Goal: Task Accomplishment & Management: Use online tool/utility

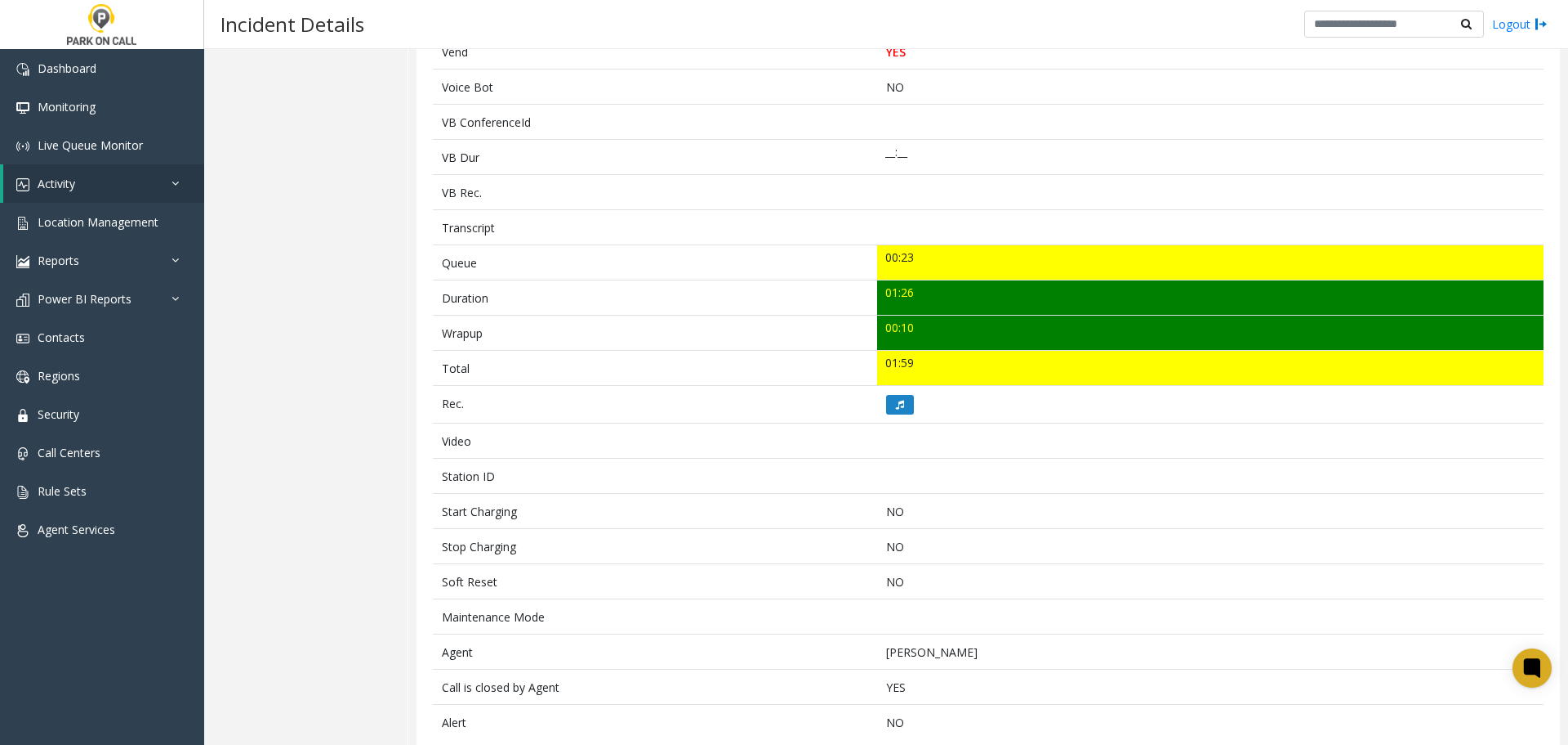
scroll to position [439, 0]
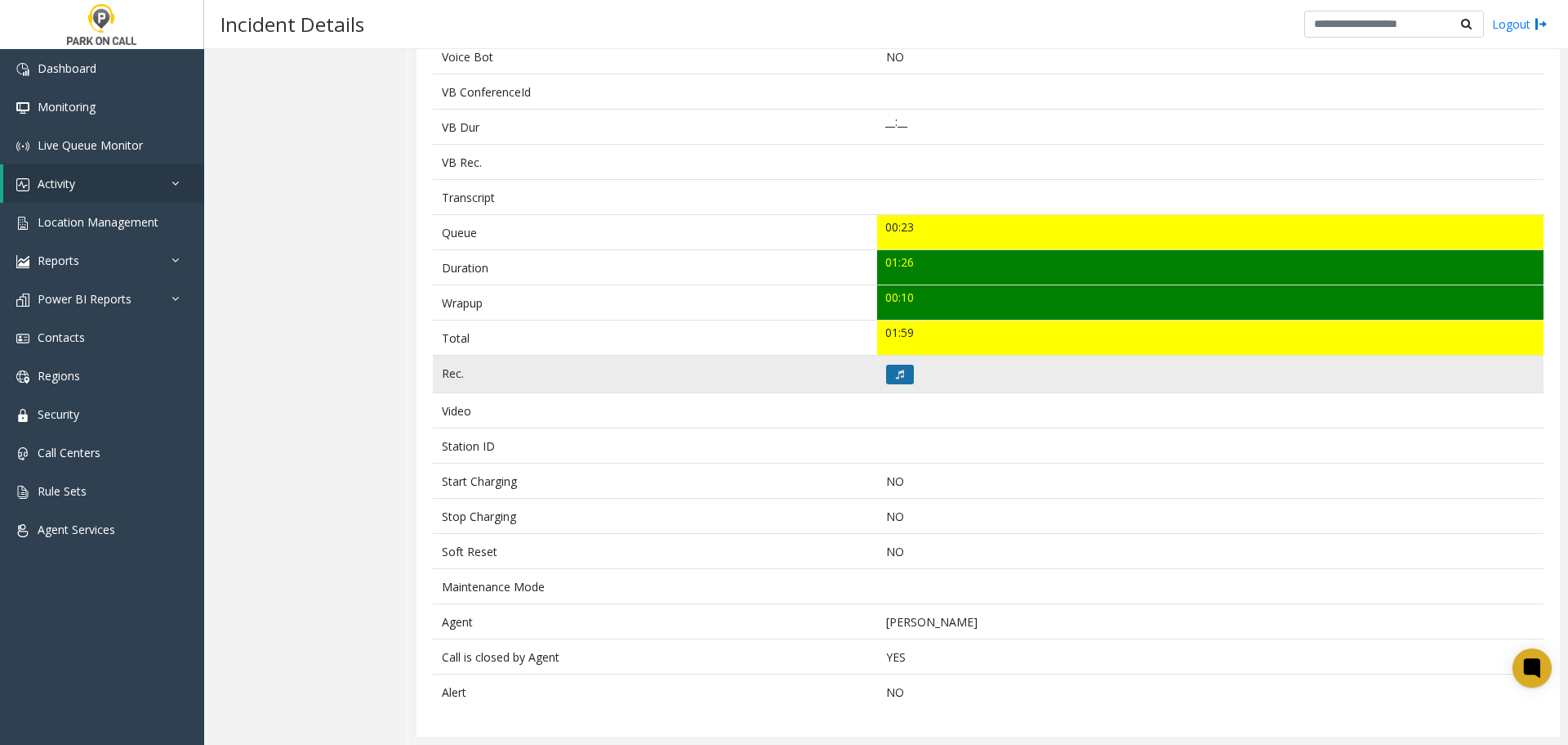
click at [896, 370] on icon at bounding box center [900, 374] width 8 height 10
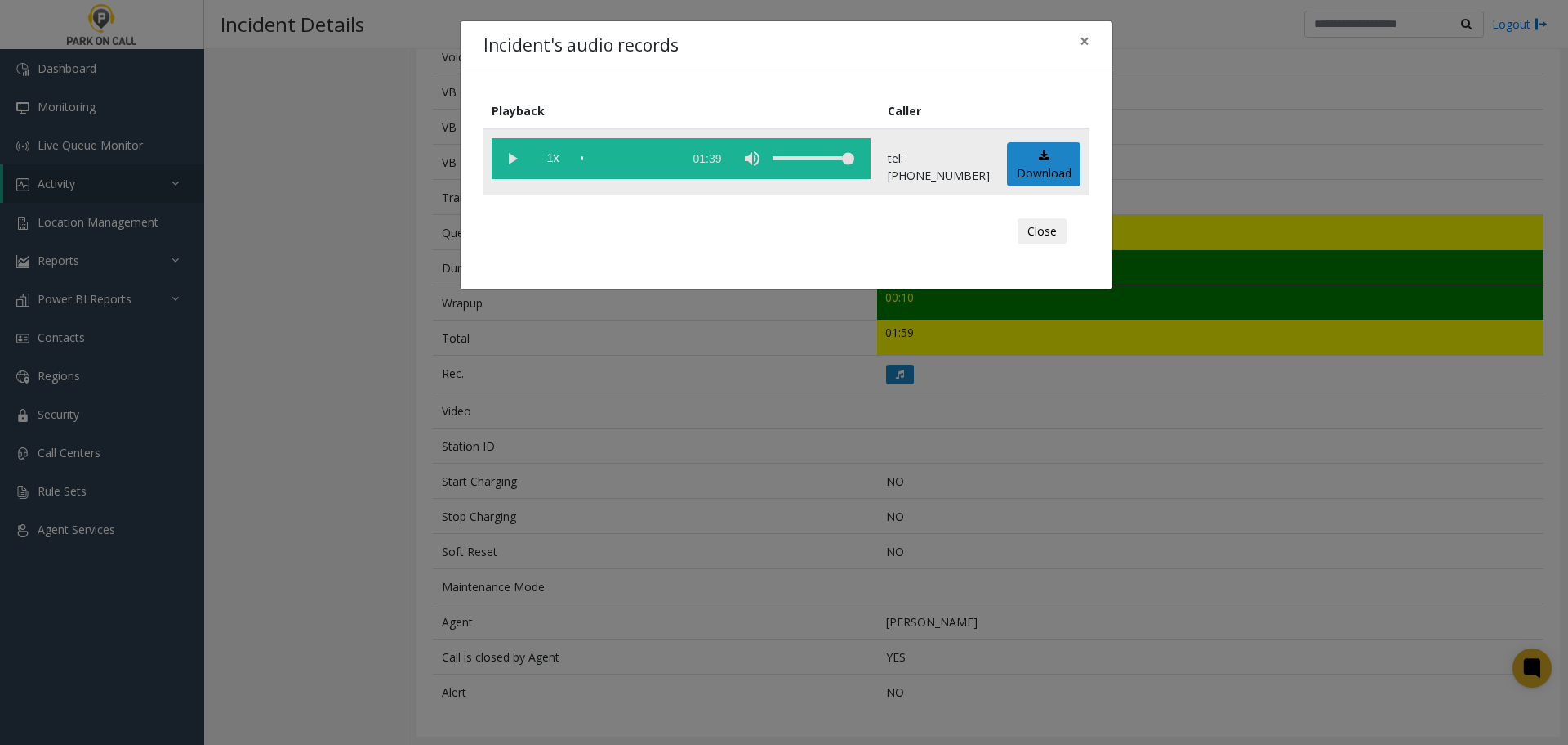
click at [510, 160] on vg-play-pause at bounding box center [512, 158] width 40 height 40
click at [1038, 223] on button "Close" at bounding box center [1042, 231] width 49 height 27
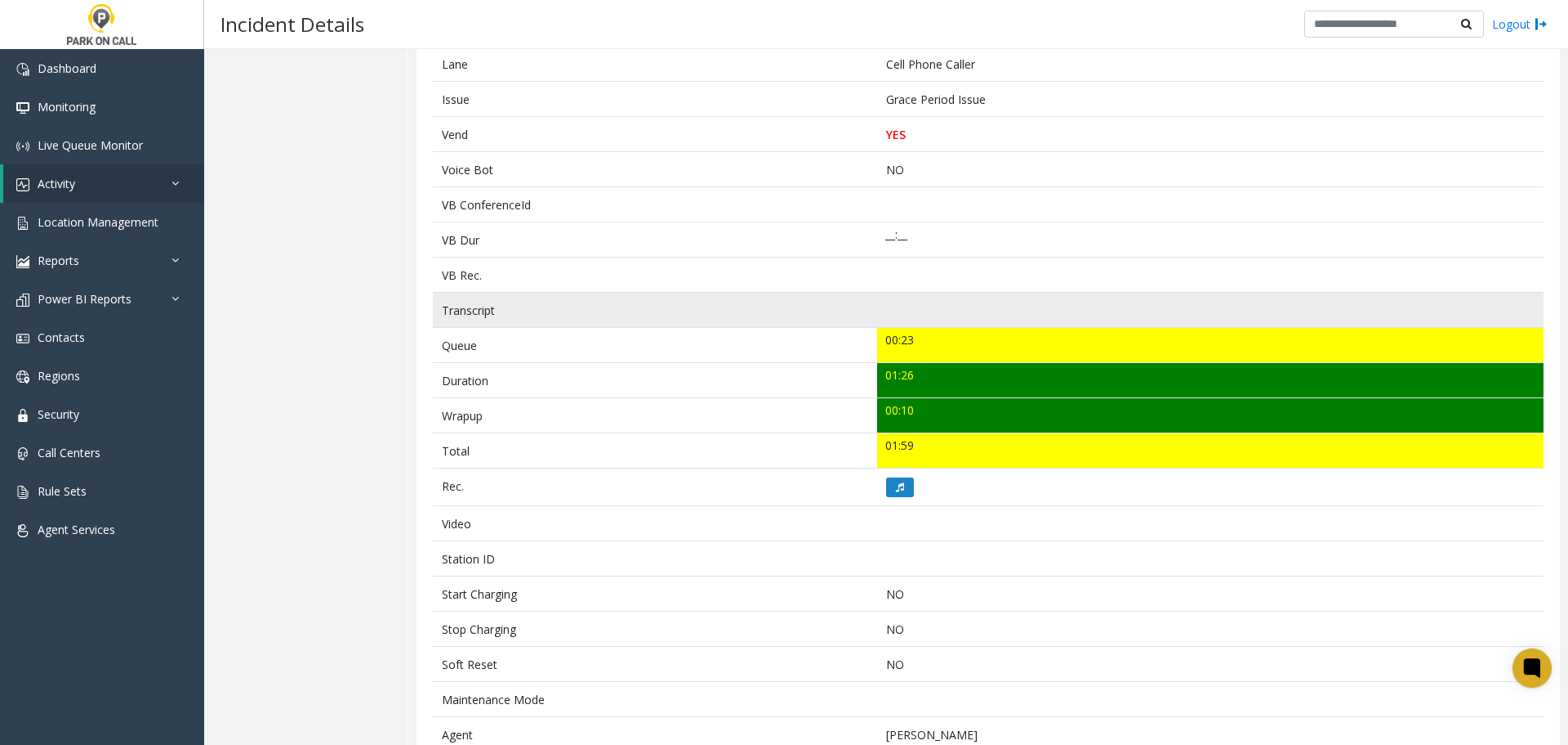
scroll to position [0, 0]
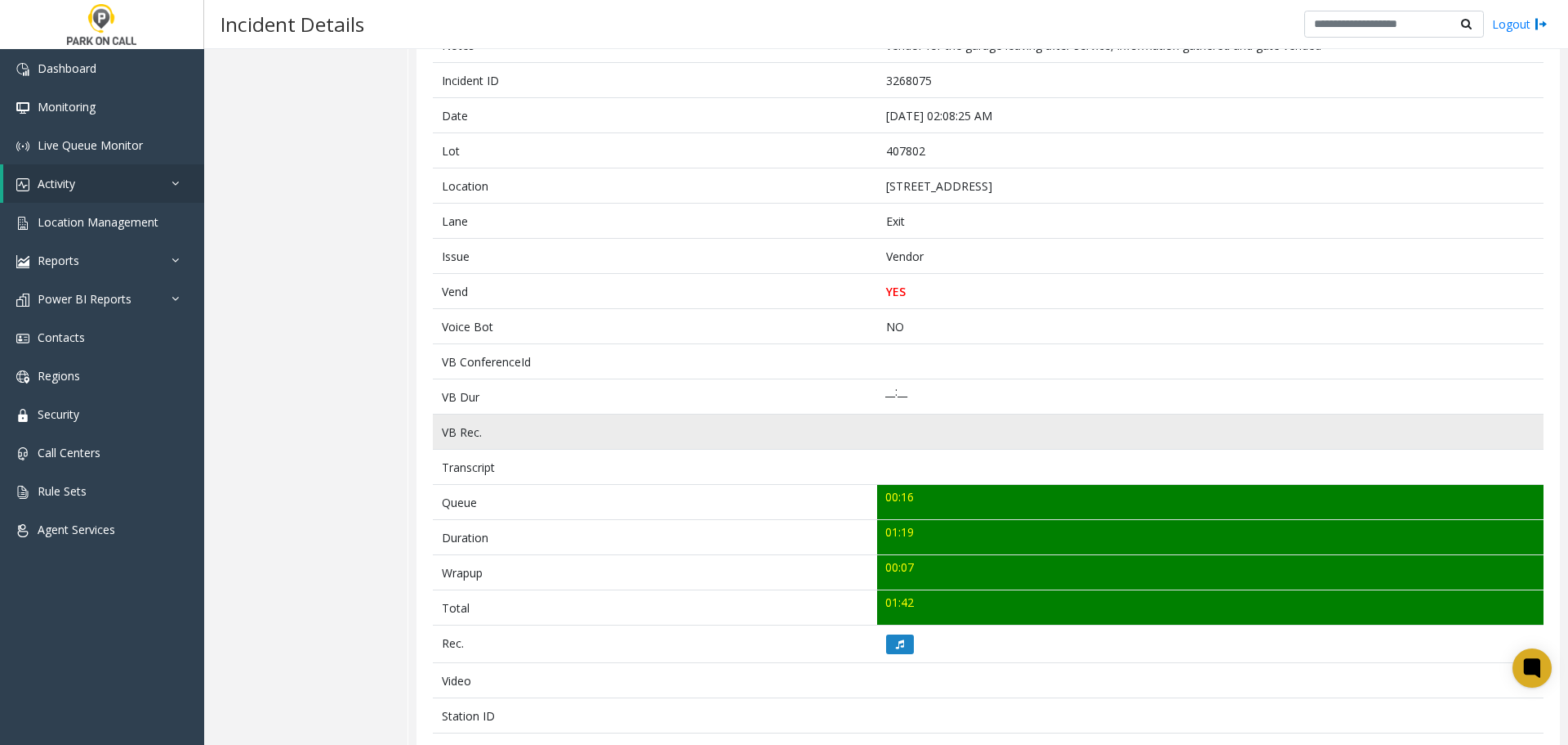
scroll to position [171, 0]
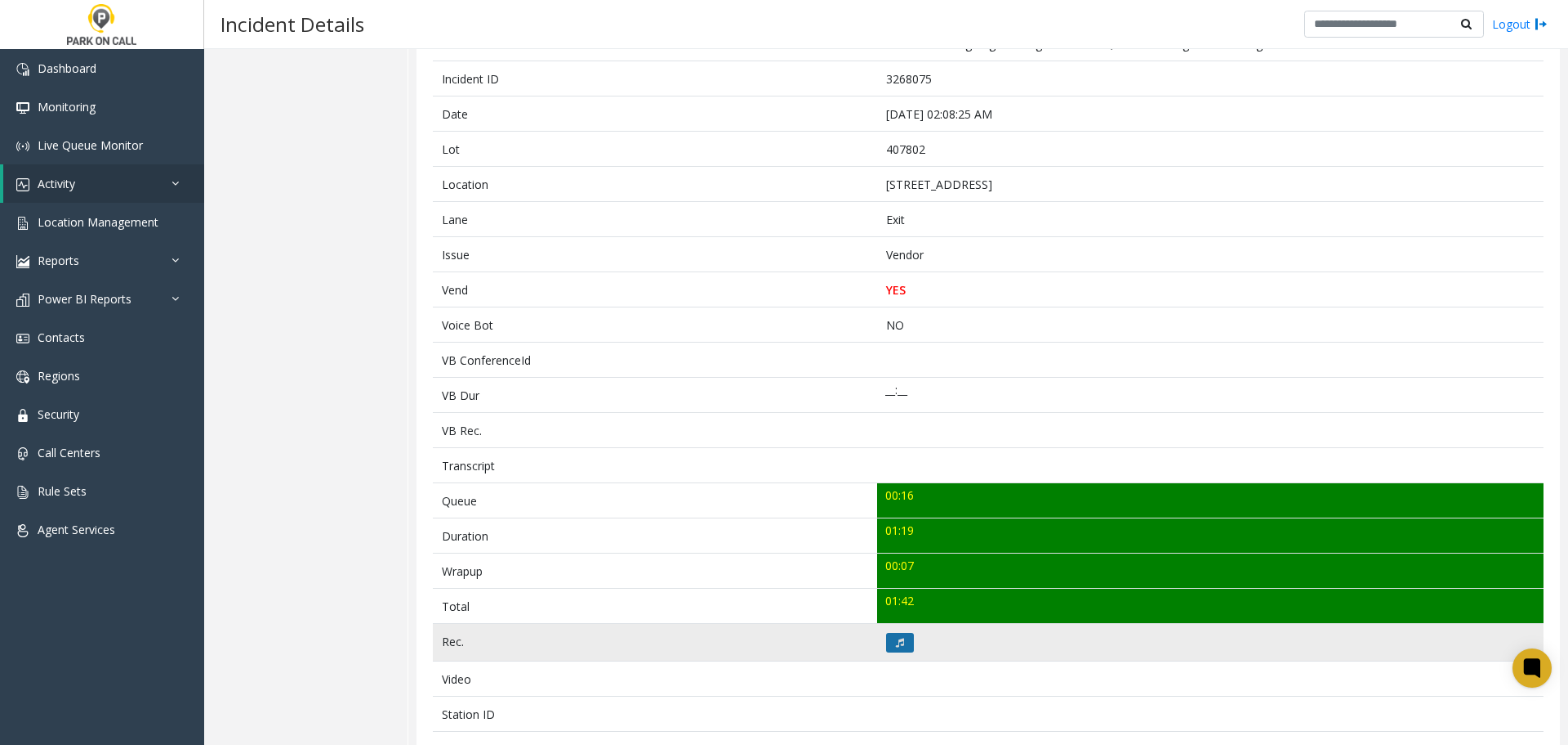
click at [902, 646] on button at bounding box center [900, 642] width 28 height 20
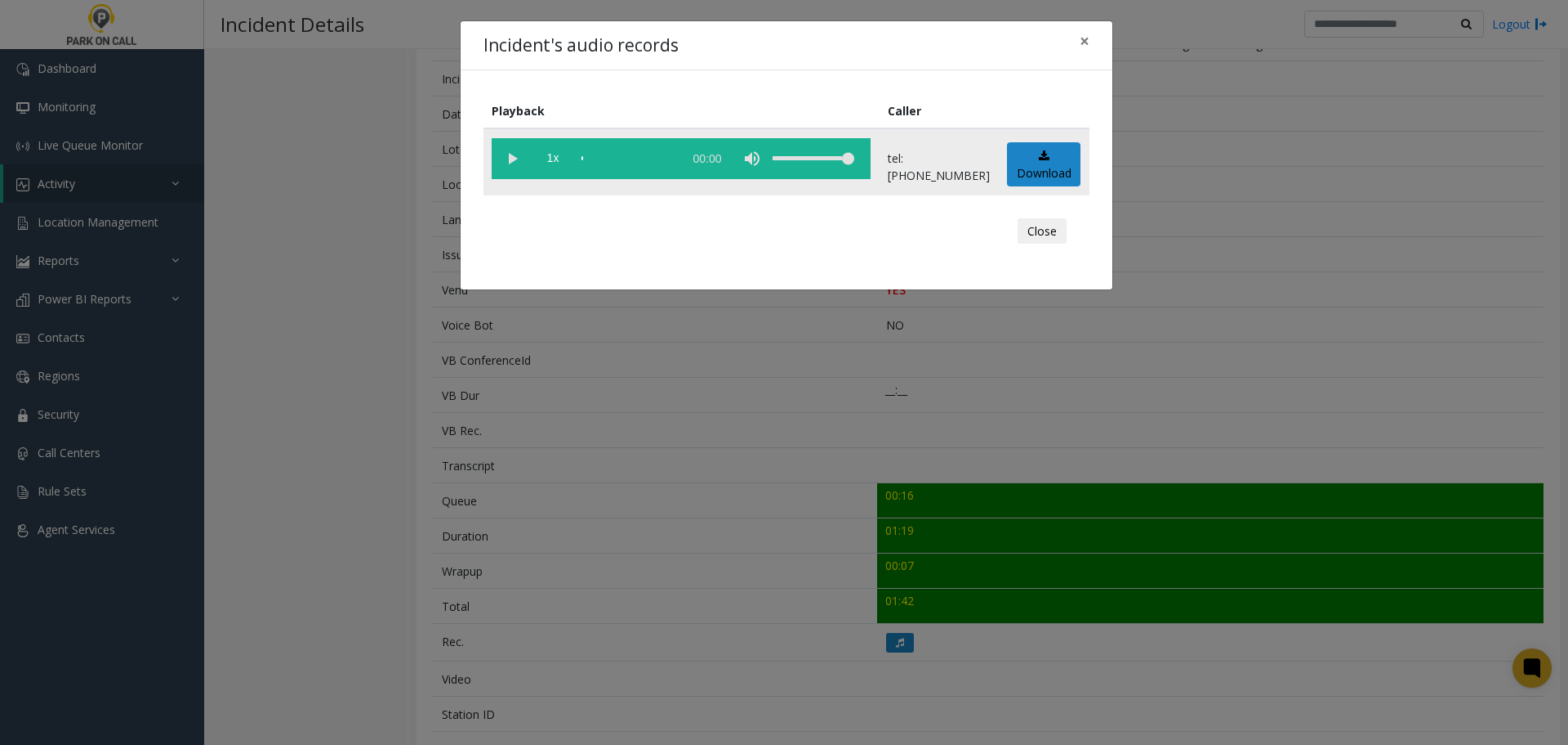
click at [510, 164] on vg-play-pause at bounding box center [512, 158] width 40 height 40
click at [735, 39] on div "Incident's audio records ×" at bounding box center [786, 46] width 652 height 50
click at [521, 161] on vg-play-pause at bounding box center [512, 158] width 40 height 40
click at [603, 160] on div "scrub bar" at bounding box center [628, 158] width 93 height 40
click at [1037, 233] on button "Close" at bounding box center [1042, 231] width 49 height 27
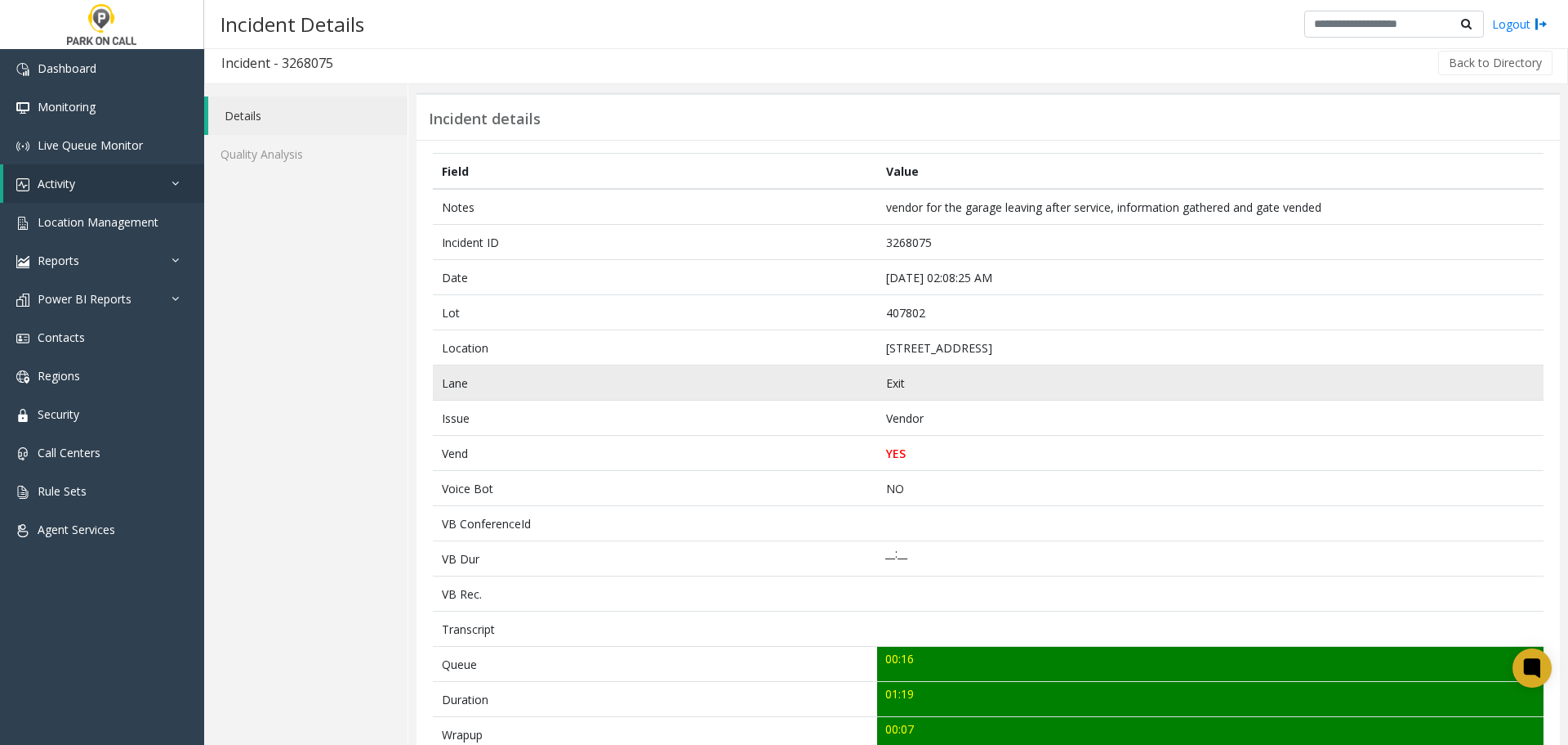
scroll to position [0, 0]
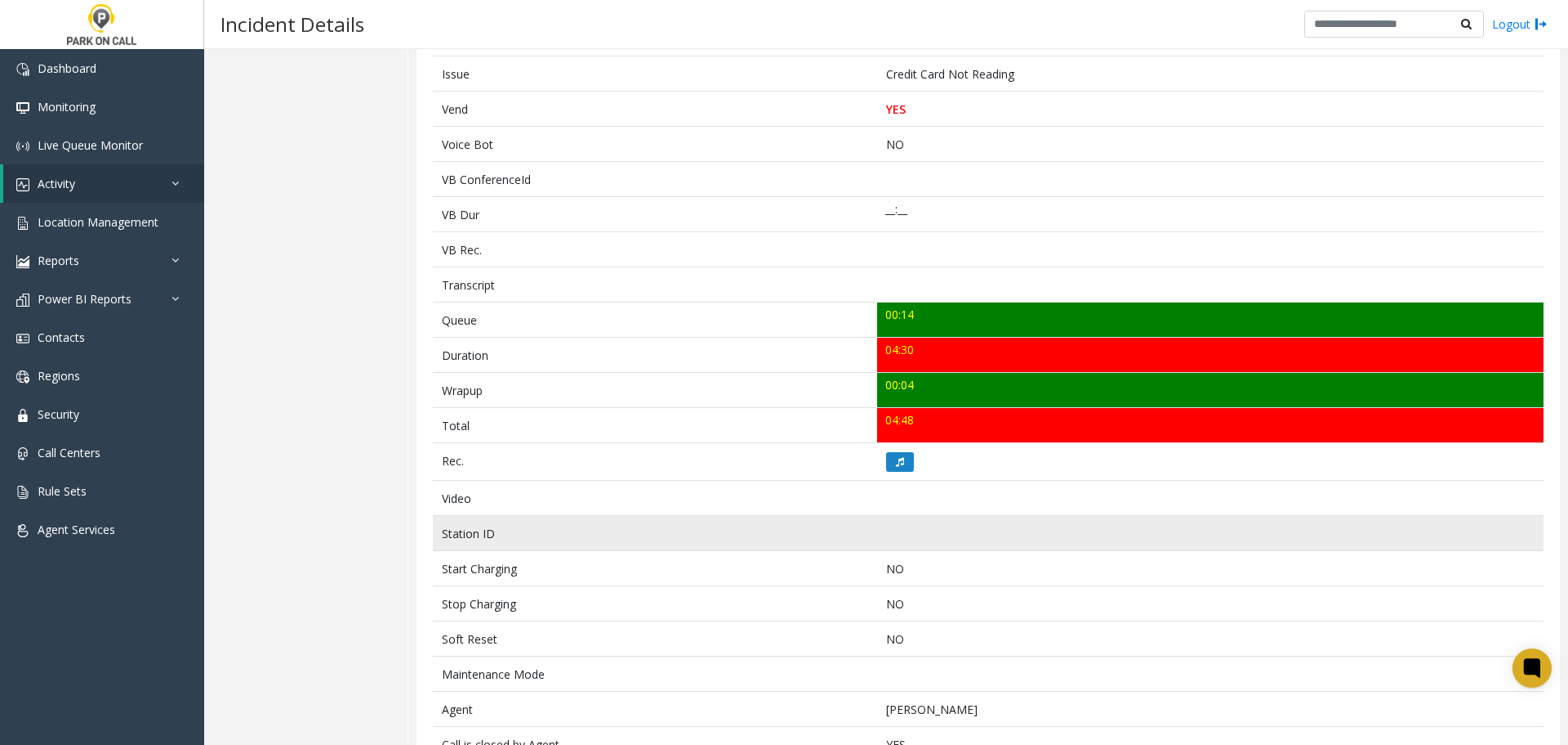
scroll to position [358, 0]
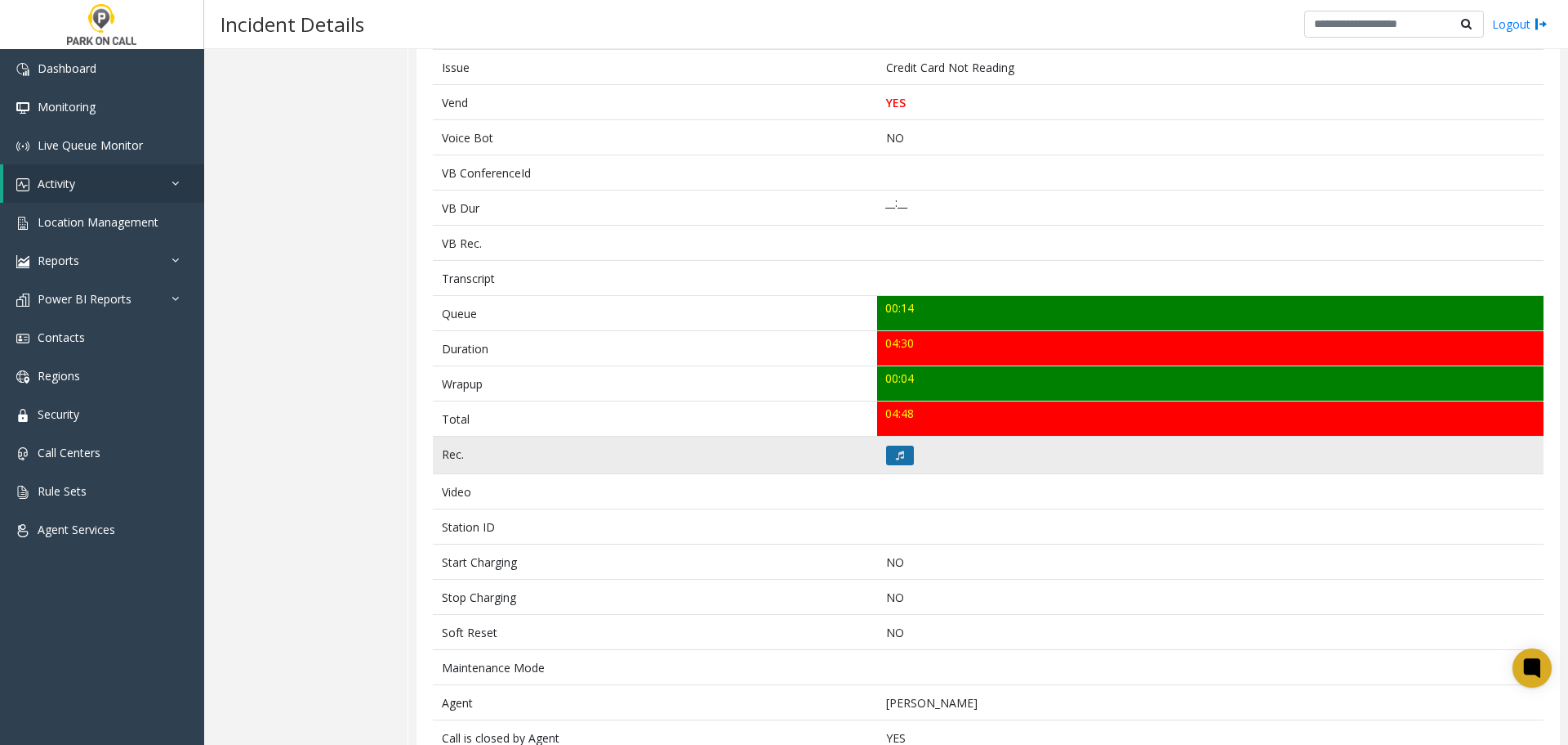
click at [888, 455] on button at bounding box center [900, 455] width 28 height 20
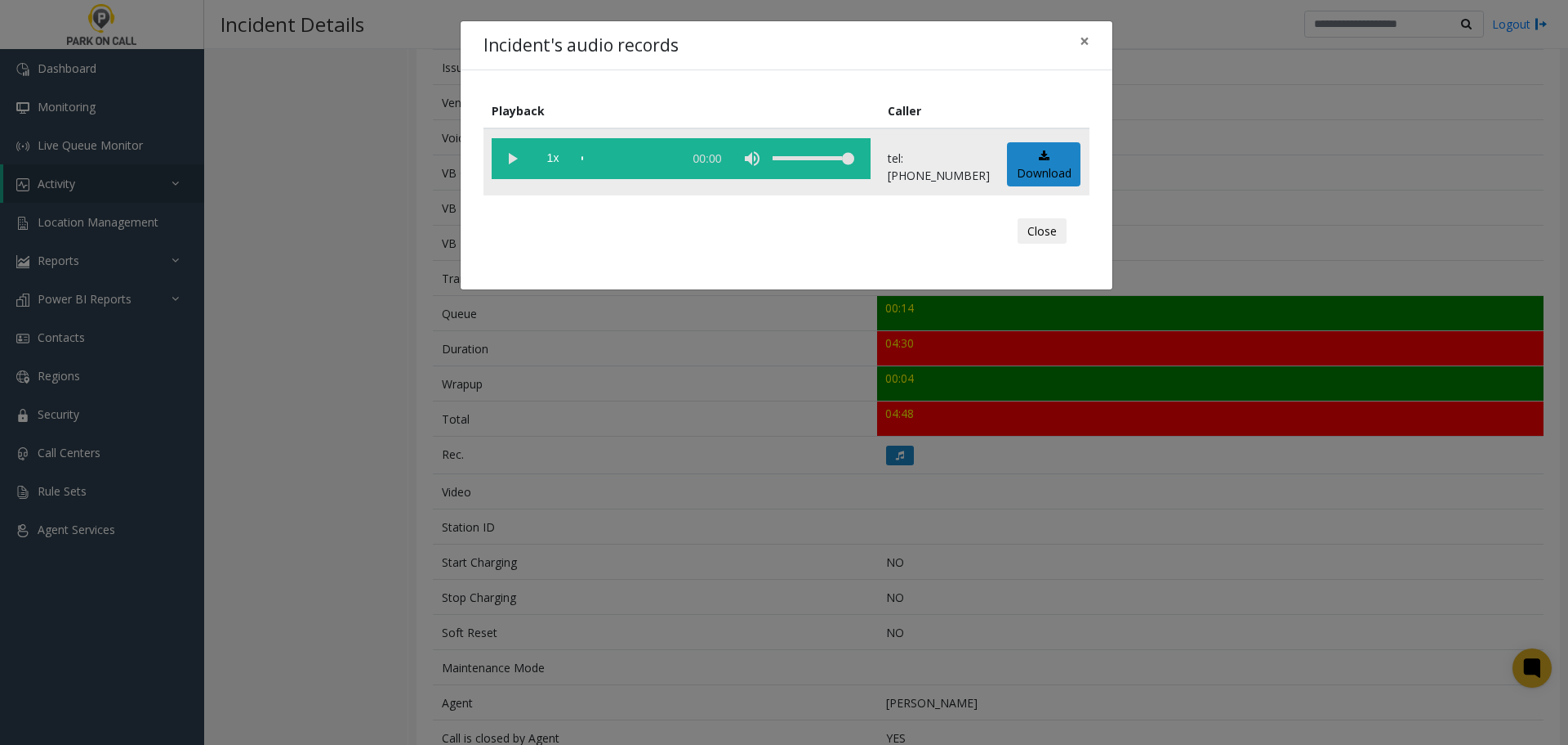
click at [518, 162] on vg-play-pause at bounding box center [512, 158] width 40 height 40
click at [1039, 225] on button "Close" at bounding box center [1042, 231] width 49 height 27
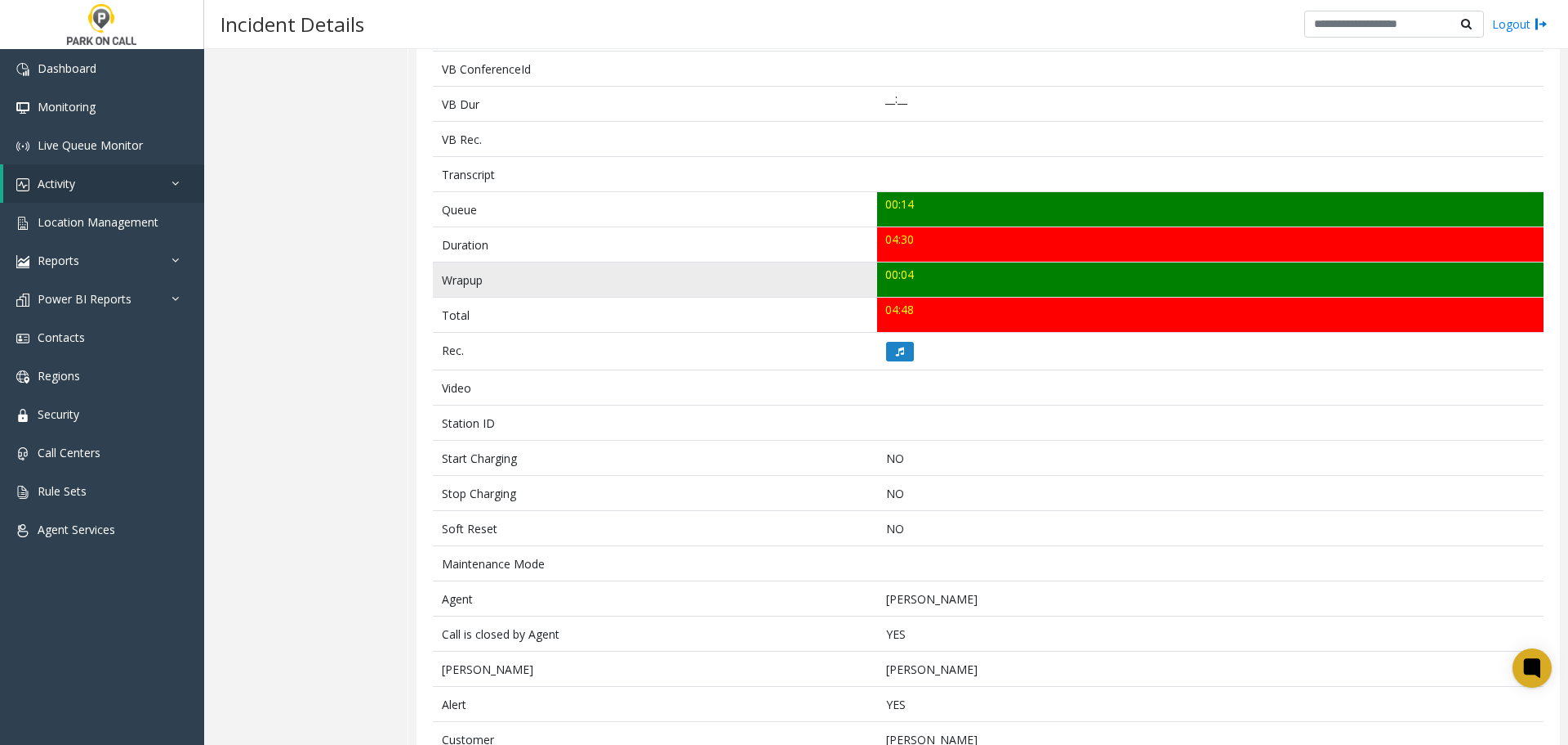
scroll to position [685, 0]
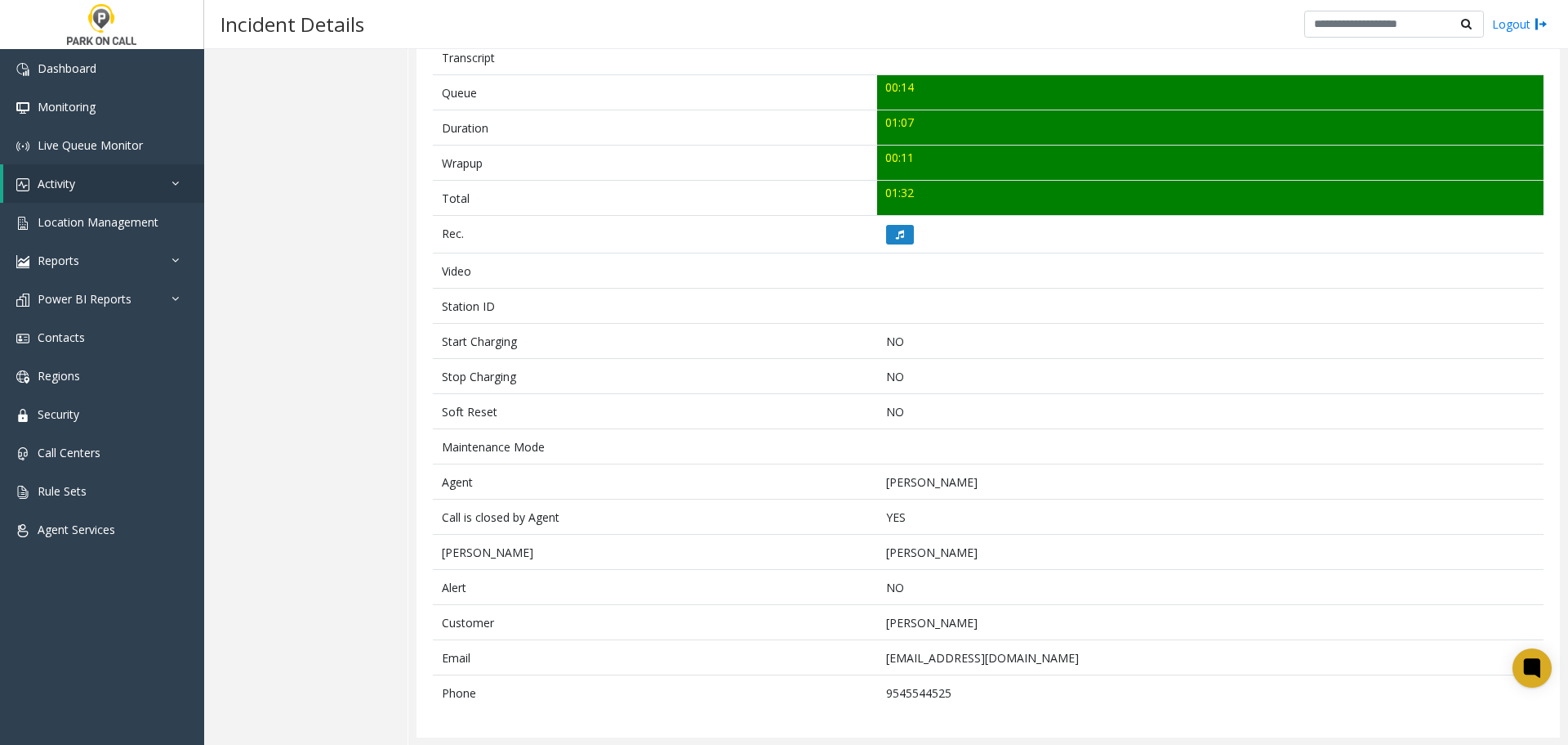
scroll to position [579, 0]
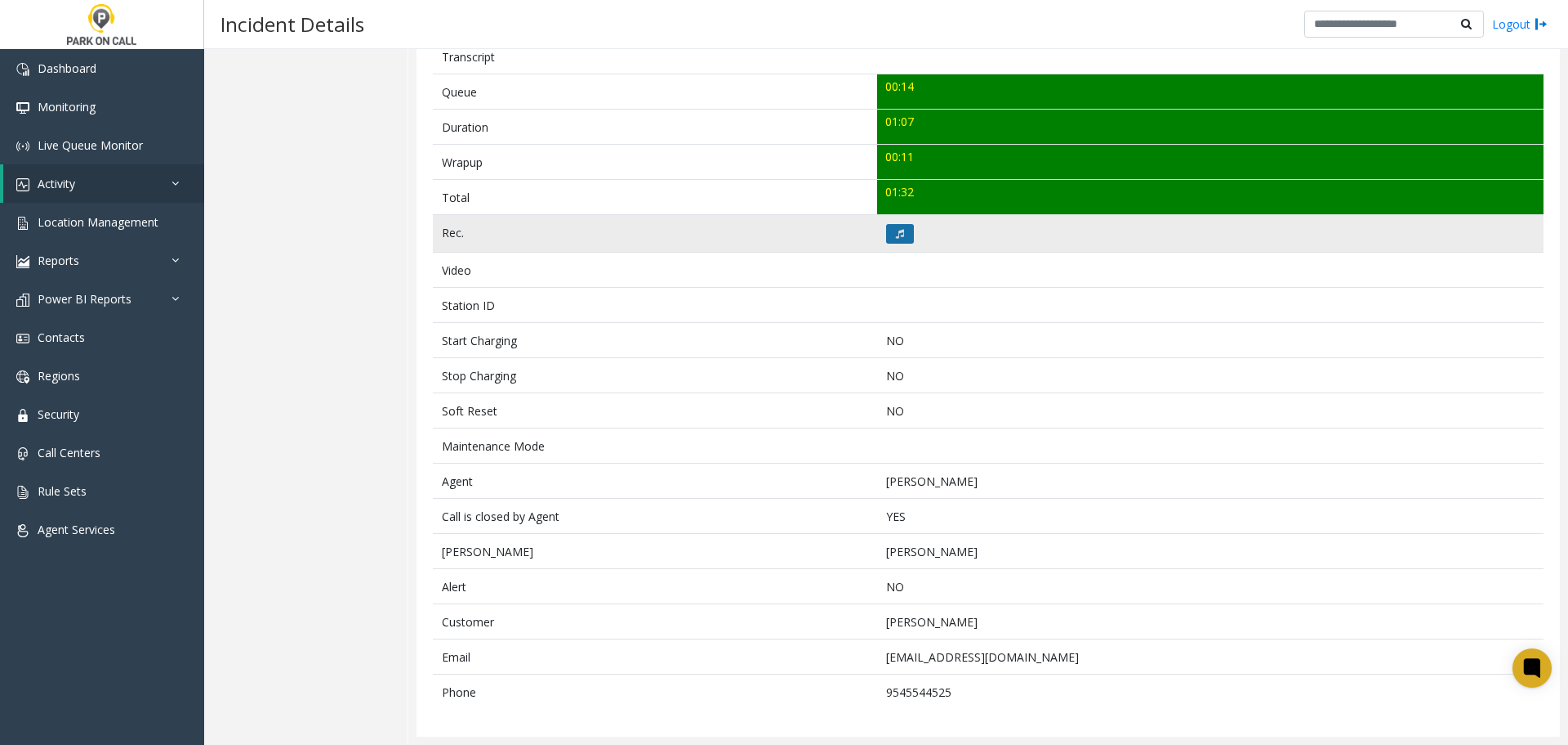
click at [897, 232] on icon at bounding box center [900, 234] width 8 height 10
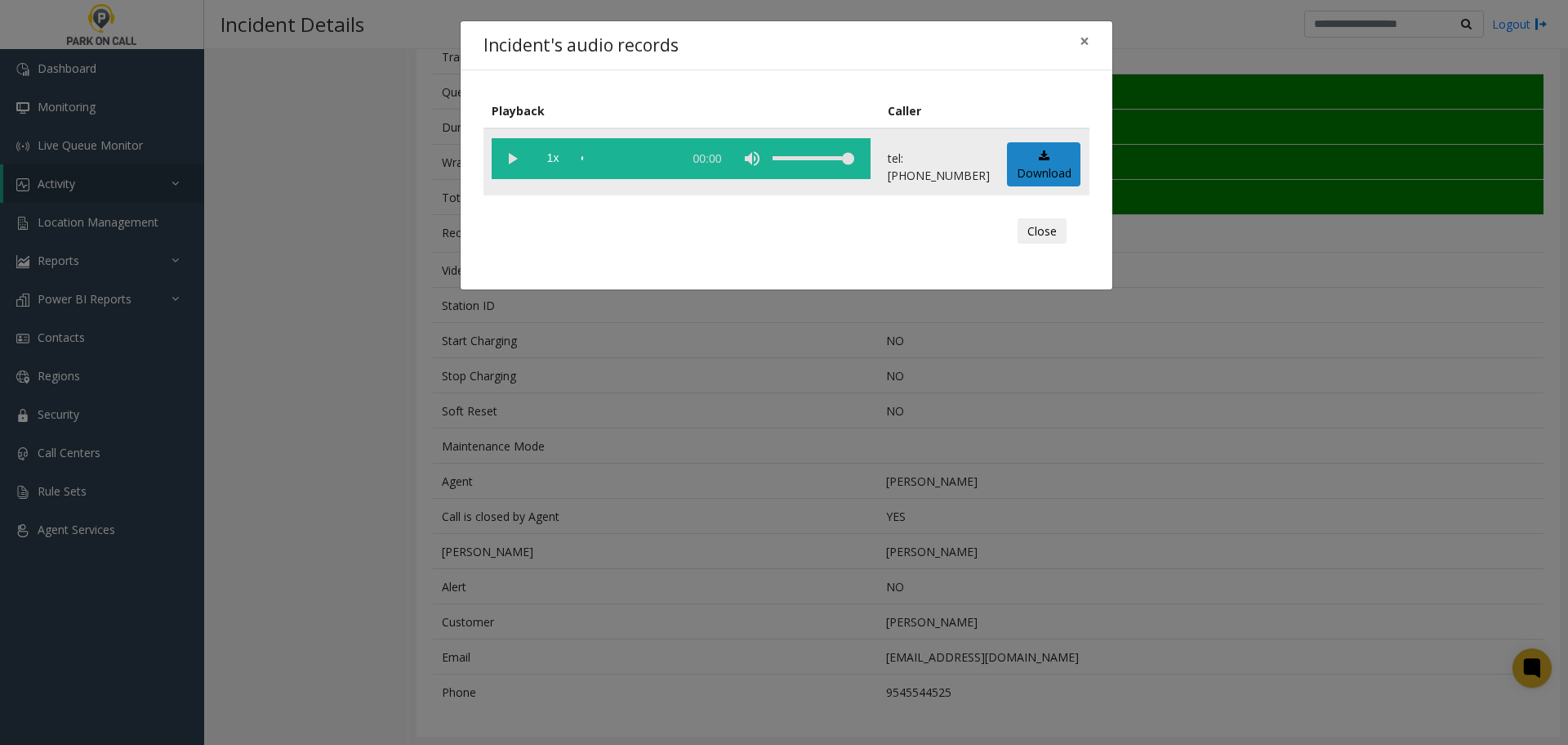
click at [518, 157] on vg-play-pause at bounding box center [512, 158] width 40 height 40
click at [613, 158] on div "scrub bar" at bounding box center [628, 158] width 93 height 40
click at [598, 158] on div "scrub bar" at bounding box center [628, 158] width 93 height 40
click at [1056, 227] on button "Close" at bounding box center [1042, 231] width 49 height 27
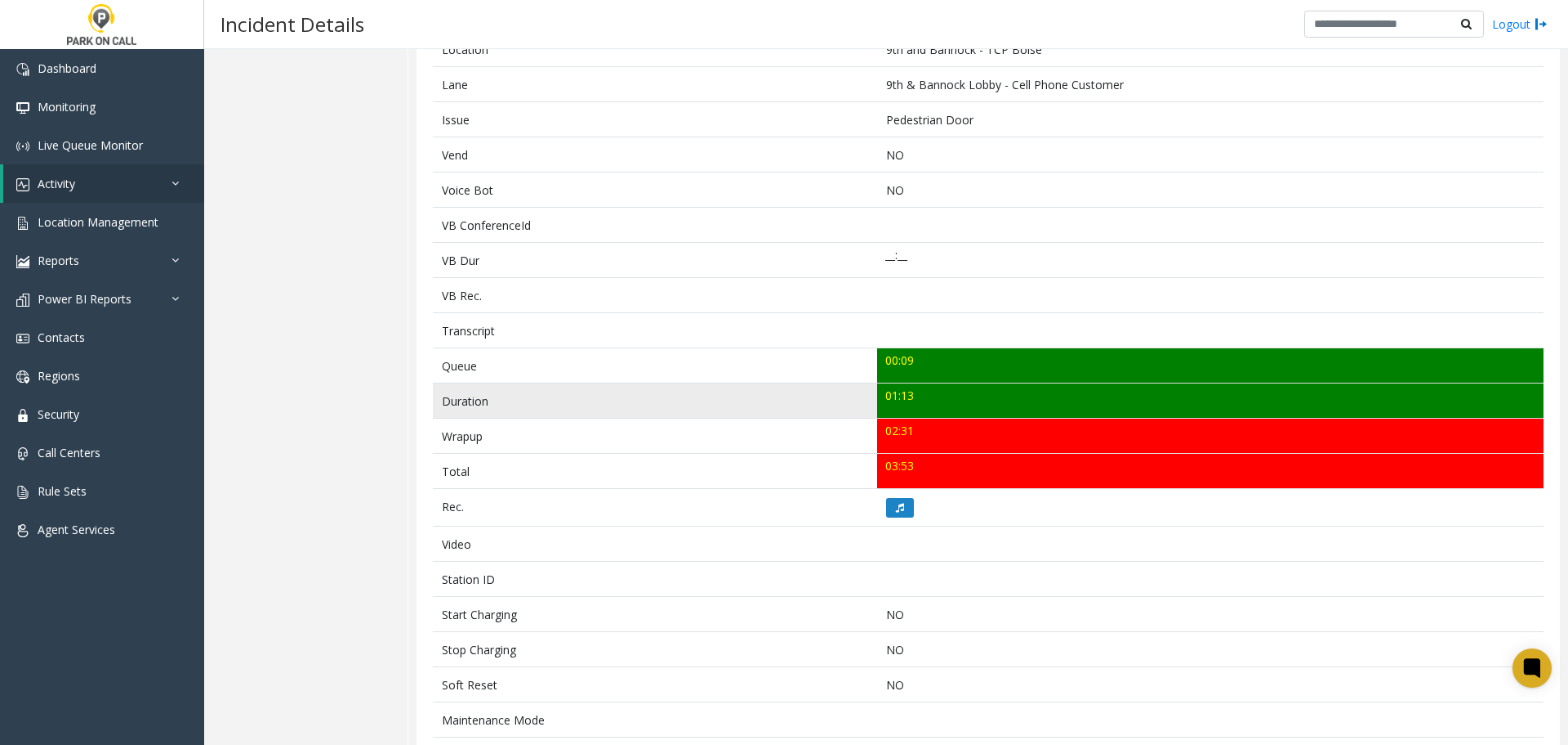
scroll to position [327, 0]
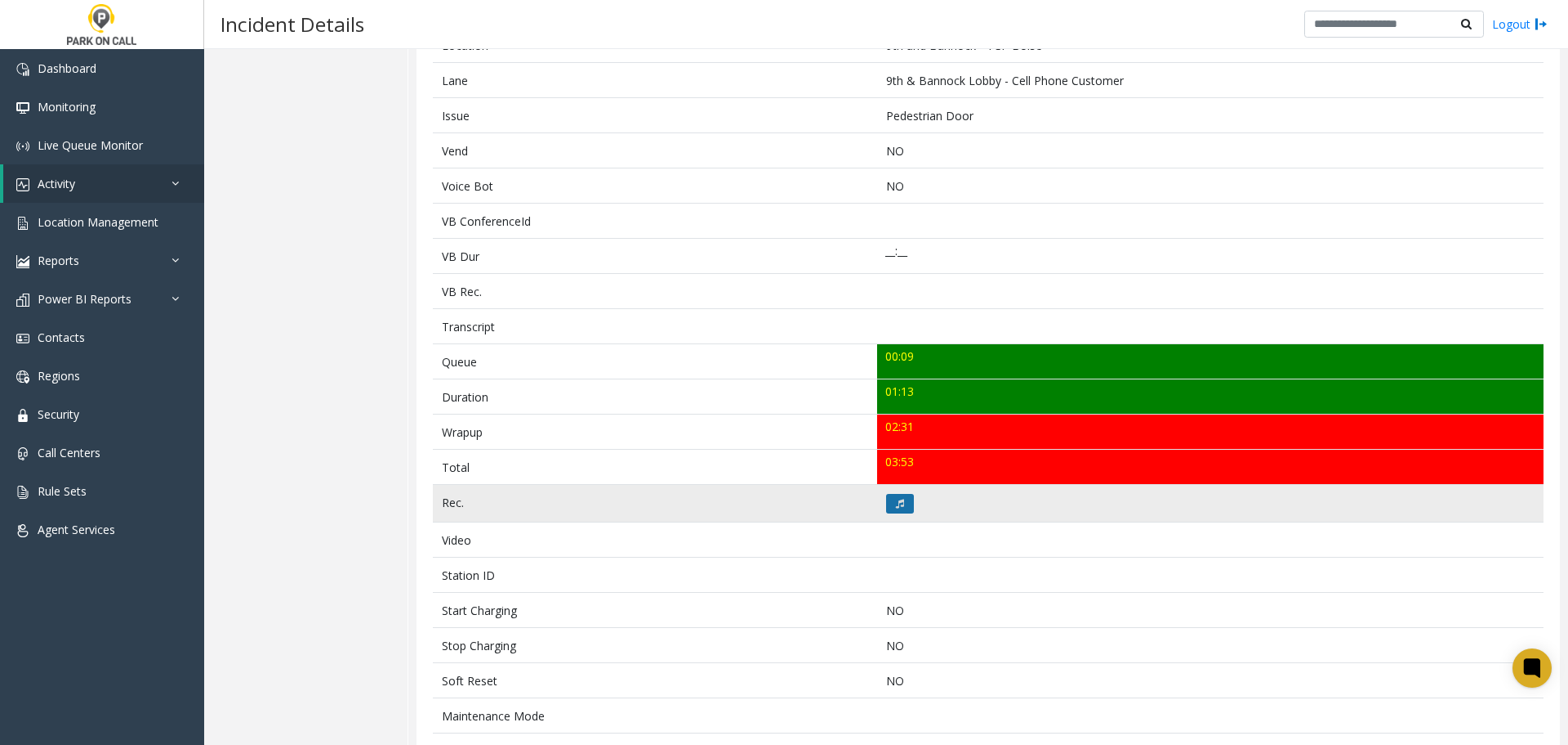
click at [898, 499] on button at bounding box center [900, 503] width 28 height 20
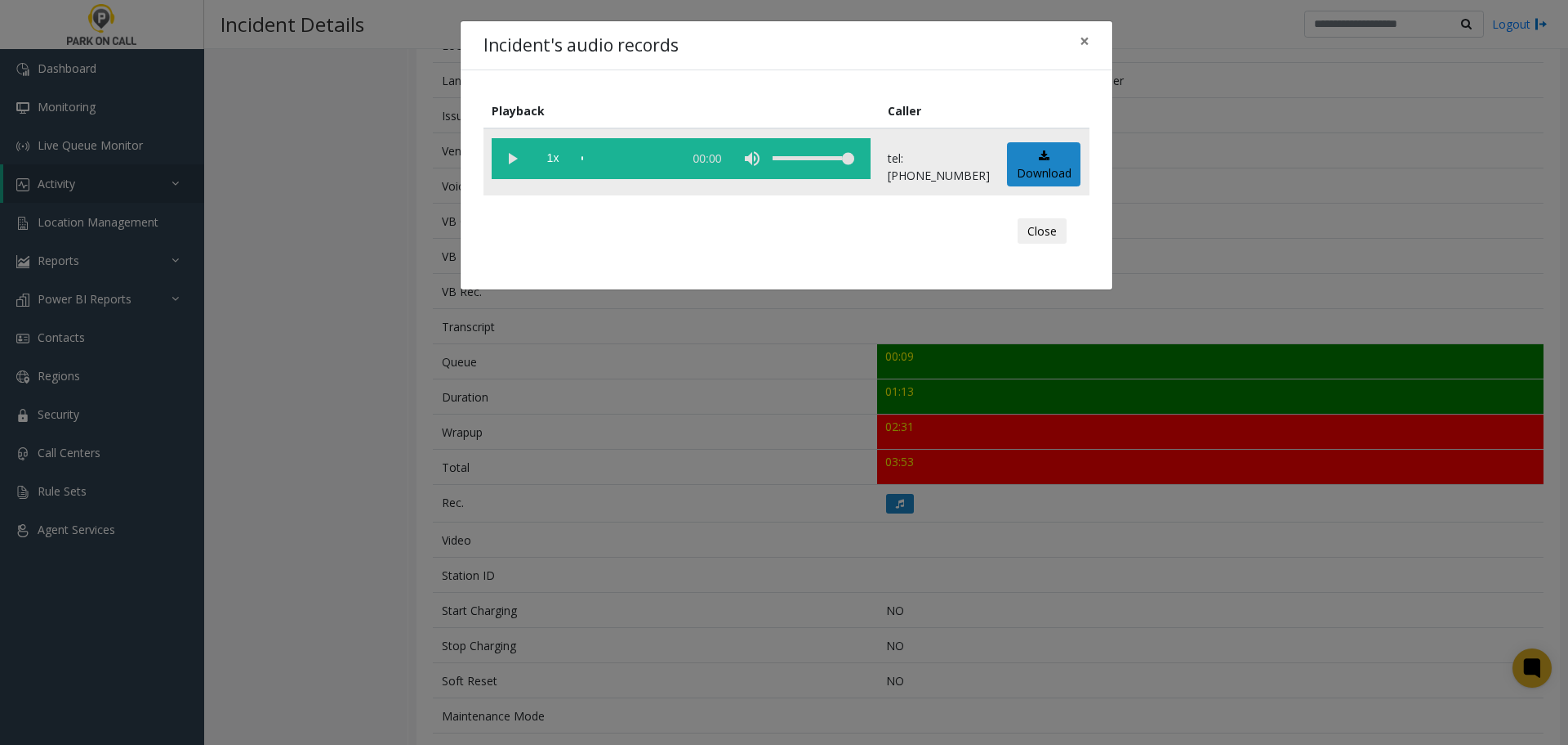
click at [518, 160] on vg-play-pause at bounding box center [512, 158] width 40 height 40
click at [1061, 229] on button "Close" at bounding box center [1042, 231] width 49 height 27
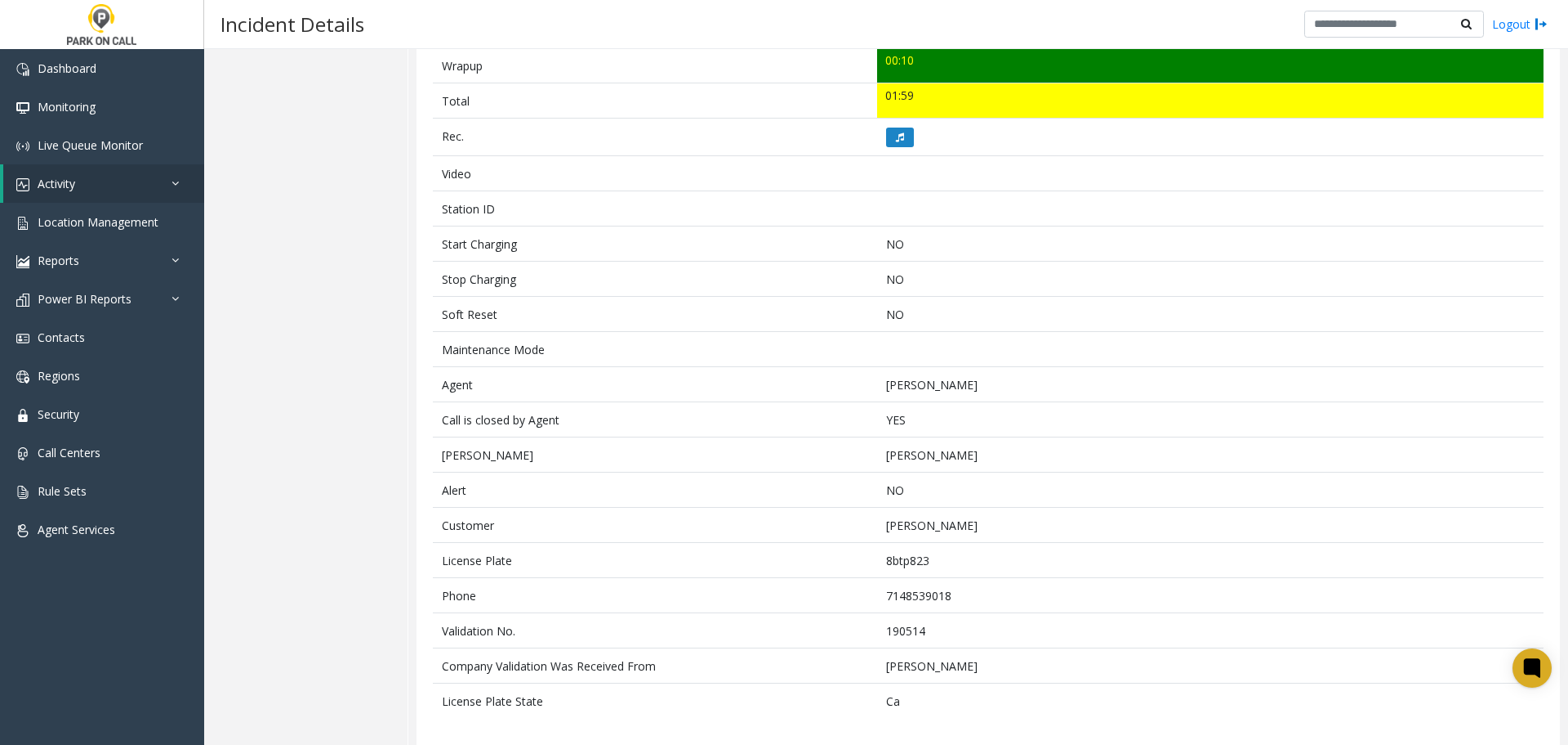
scroll to position [685, 0]
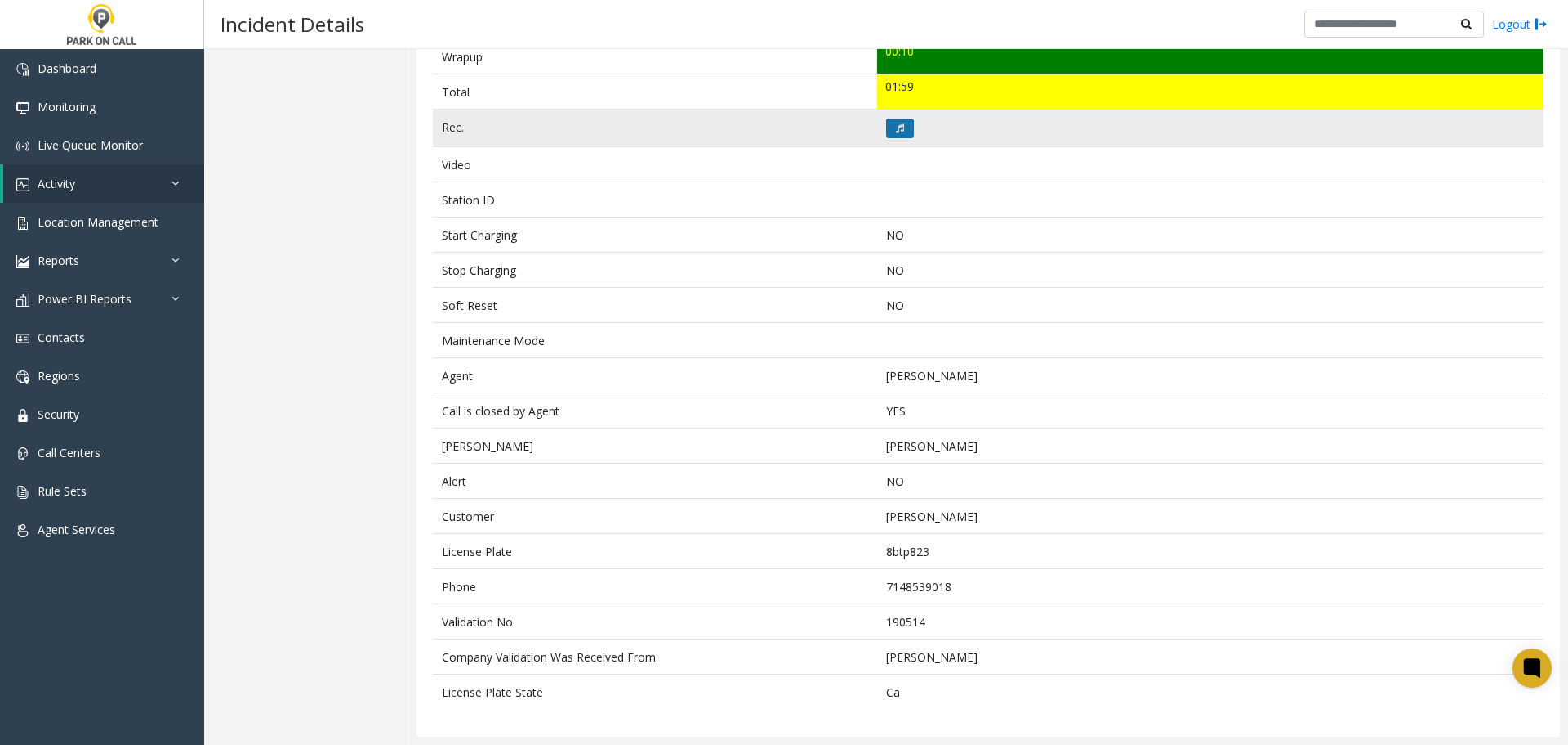
click at [896, 131] on icon at bounding box center [900, 128] width 8 height 10
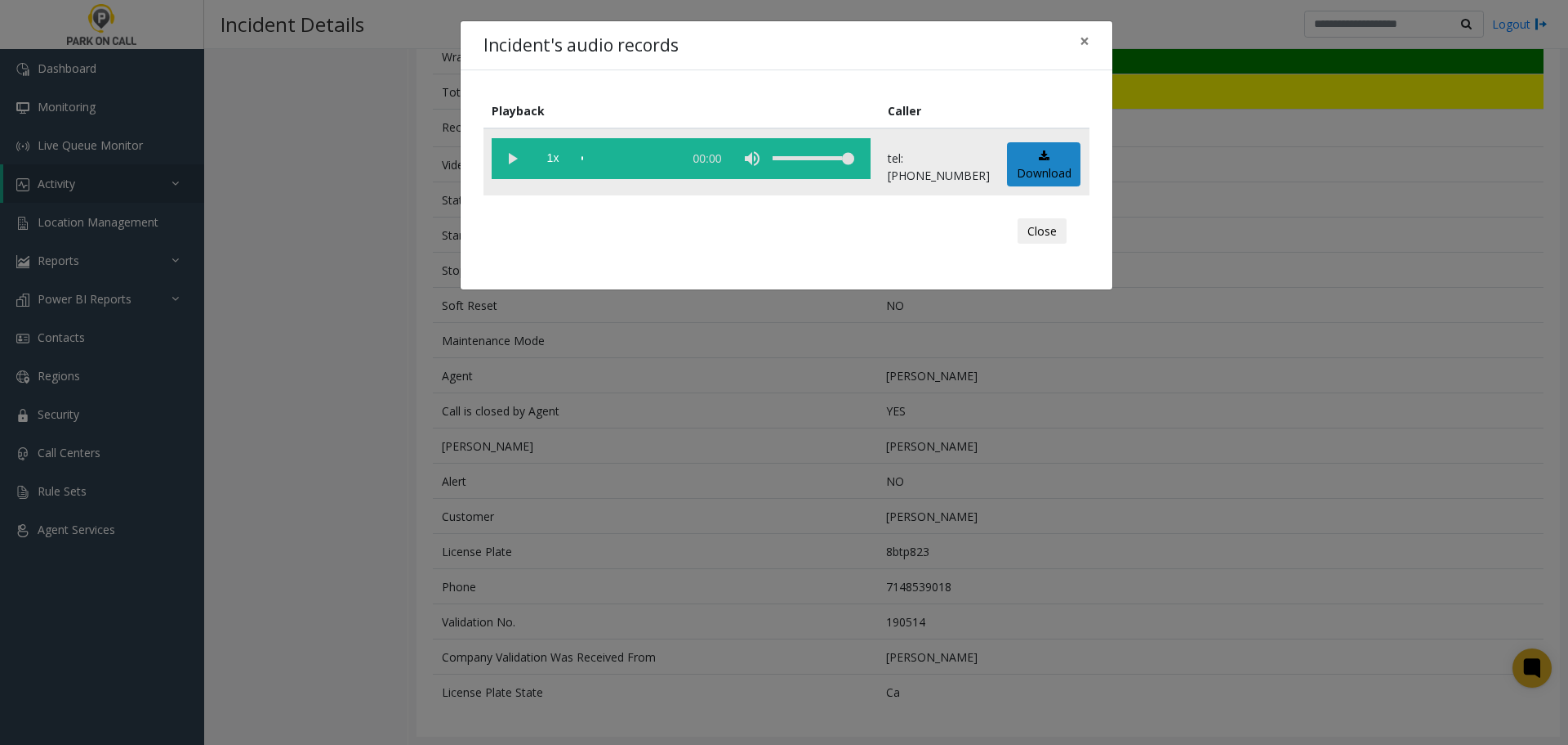
click at [511, 164] on vg-play-pause at bounding box center [512, 158] width 40 height 40
click at [1042, 233] on button "Close" at bounding box center [1042, 231] width 49 height 27
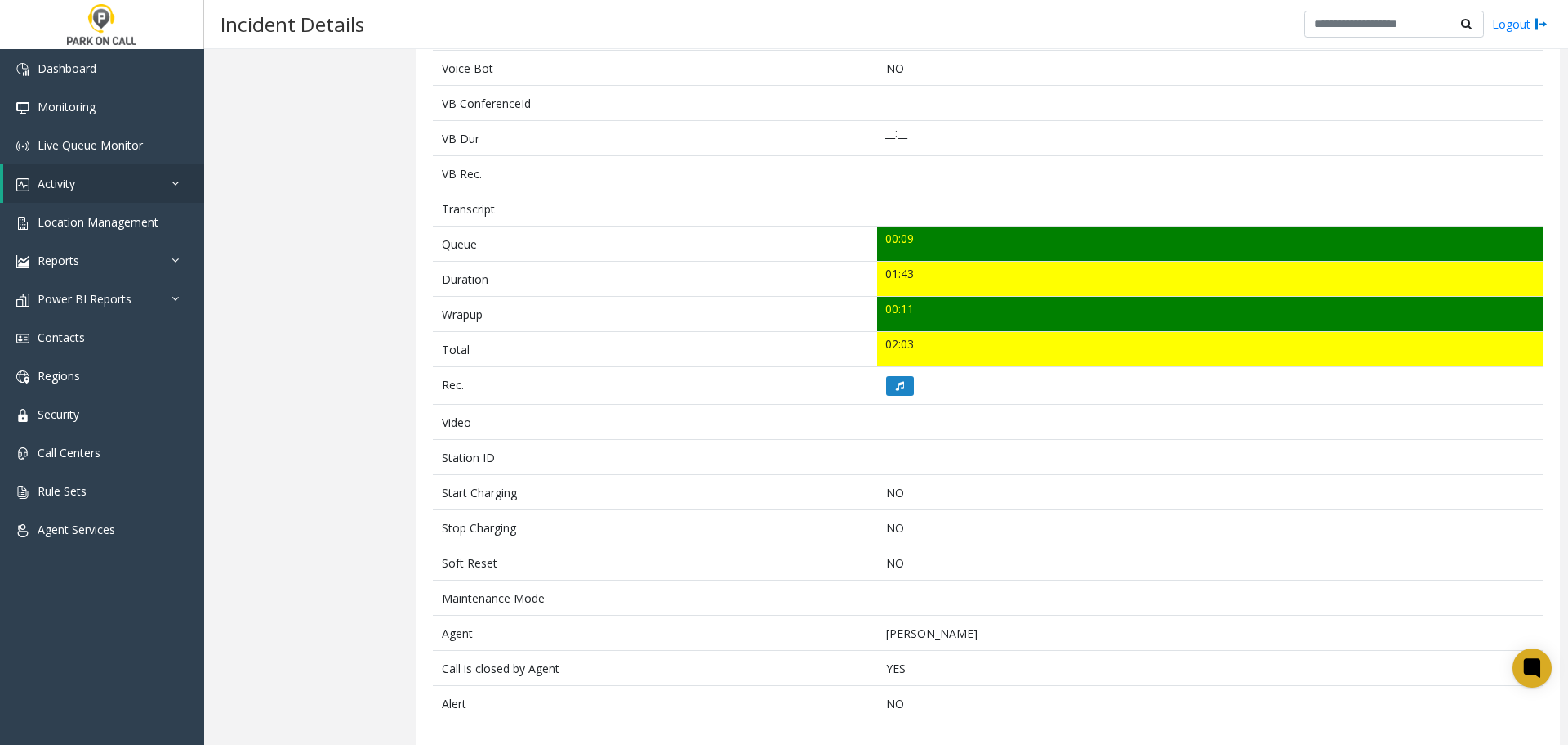
scroll to position [439, 0]
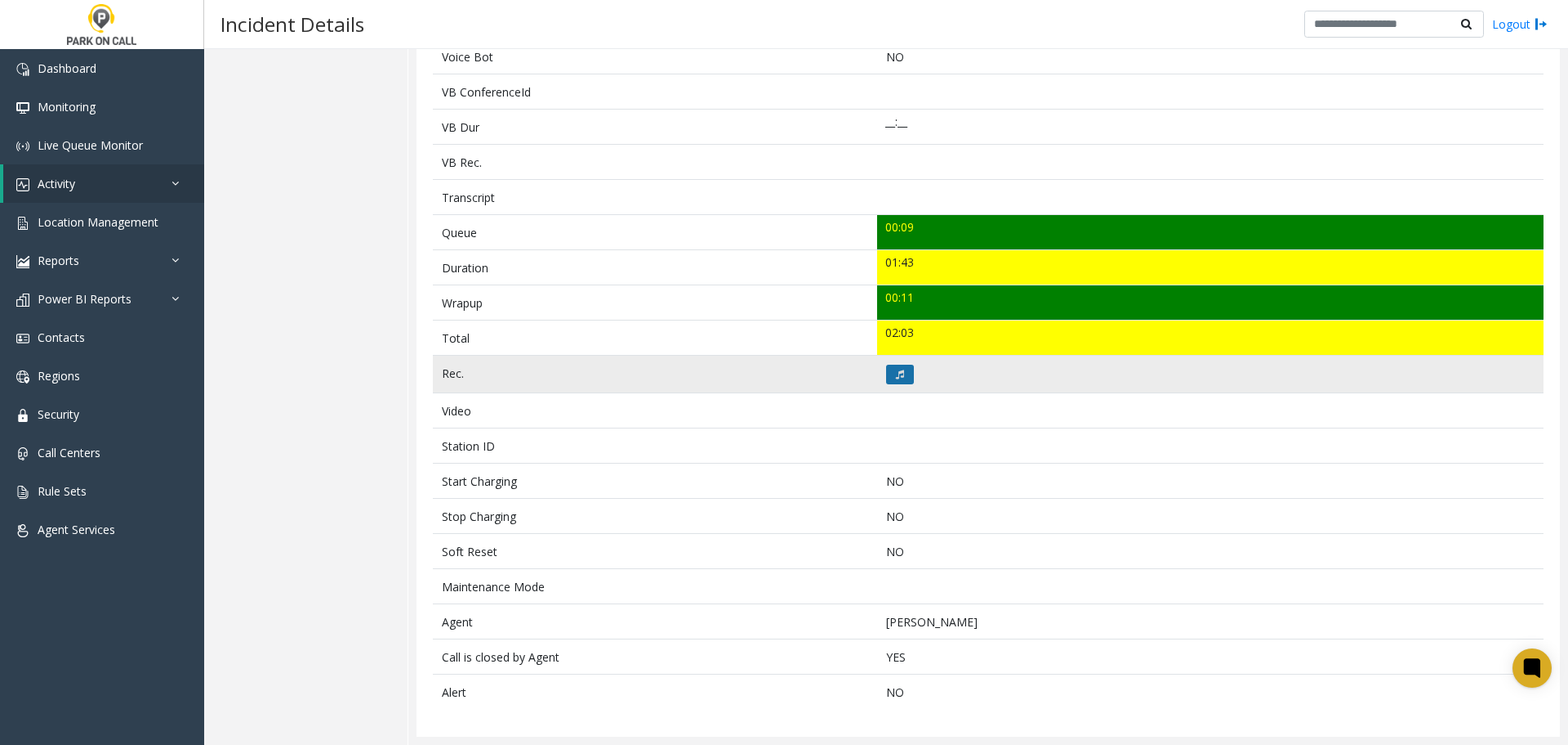
click at [897, 374] on icon at bounding box center [900, 374] width 8 height 10
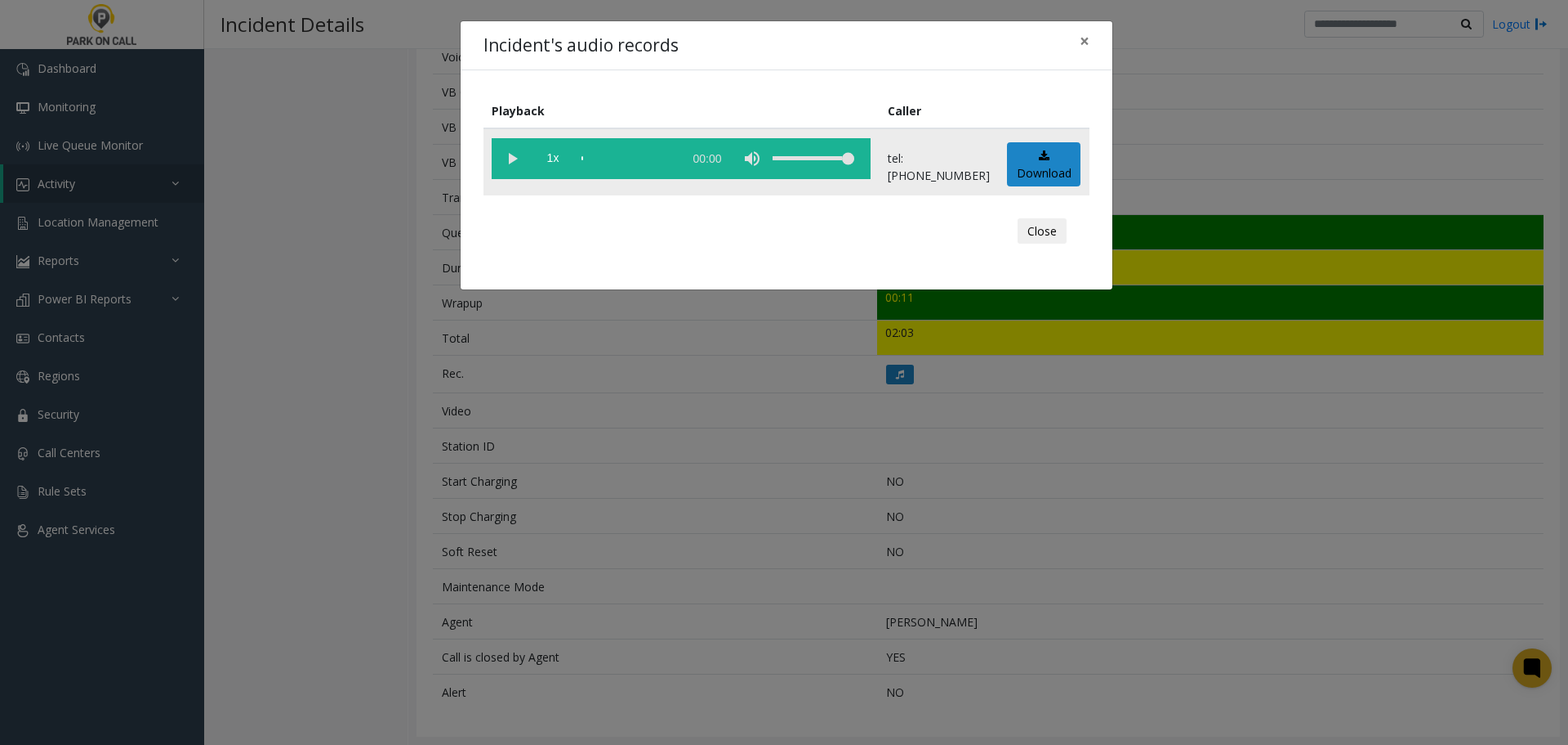
click at [513, 160] on vg-play-pause at bounding box center [512, 158] width 40 height 40
click at [815, 45] on div "Incident's audio records ×" at bounding box center [786, 46] width 652 height 50
click at [1038, 223] on button "Close" at bounding box center [1042, 231] width 49 height 27
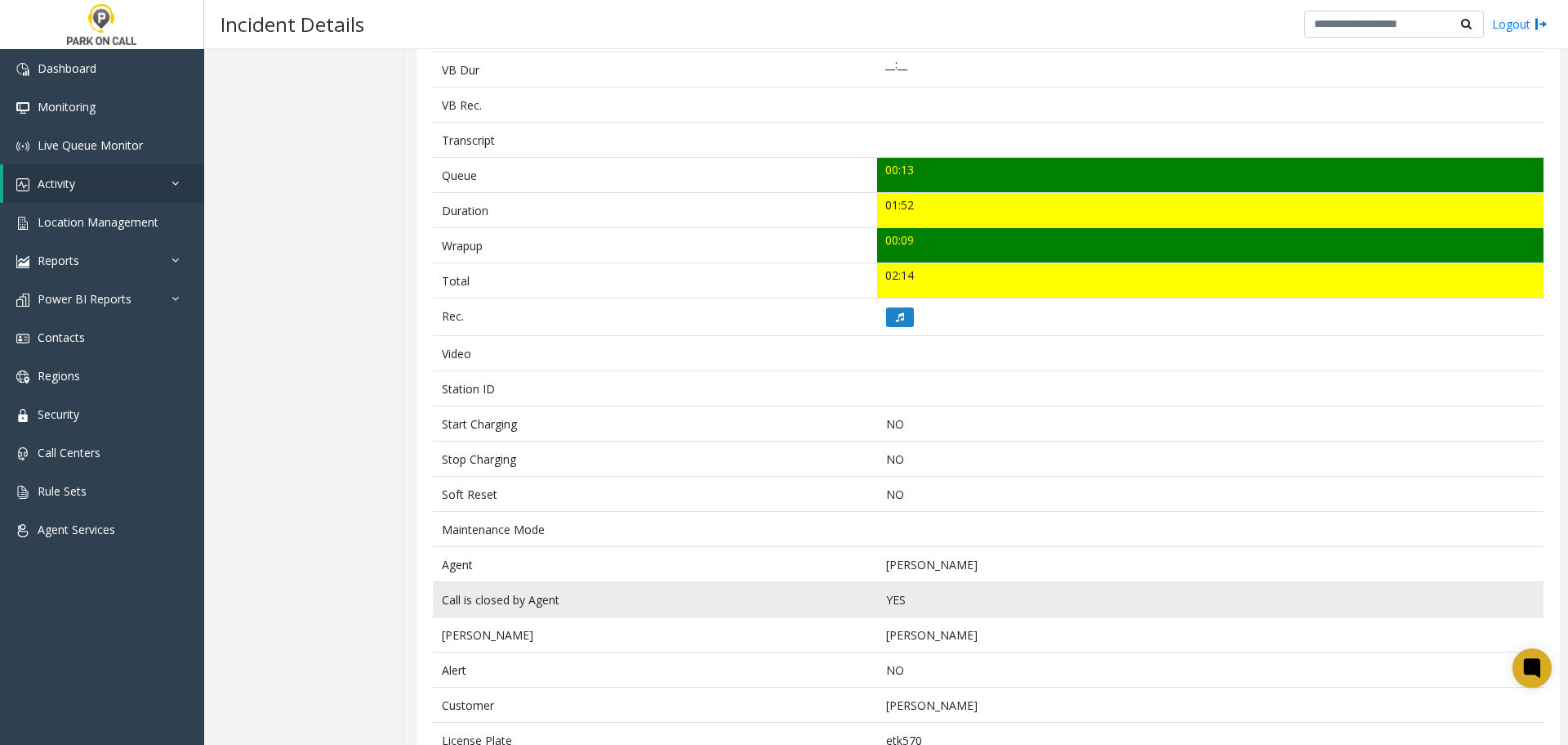
scroll to position [475, 0]
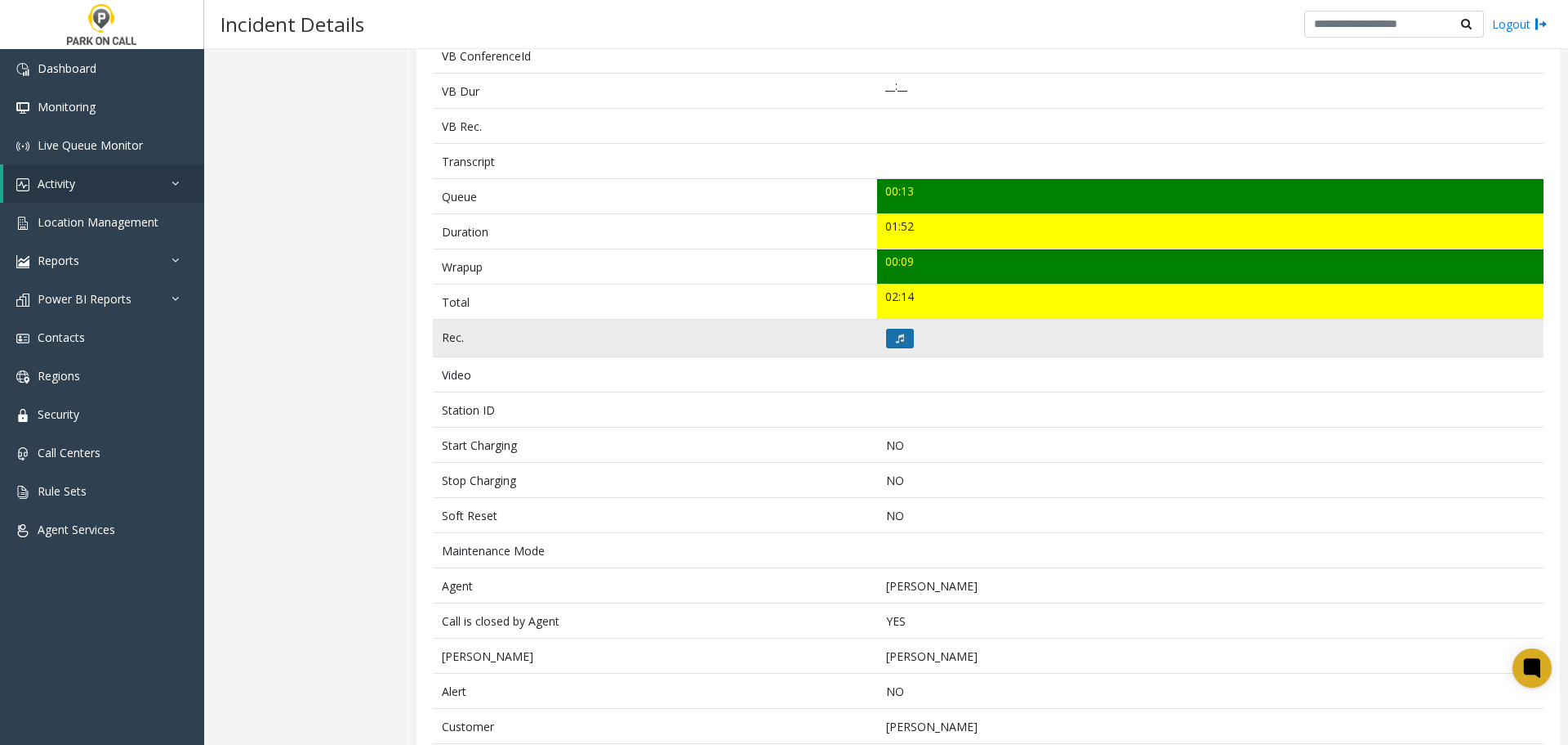
click at [896, 337] on icon at bounding box center [900, 338] width 8 height 10
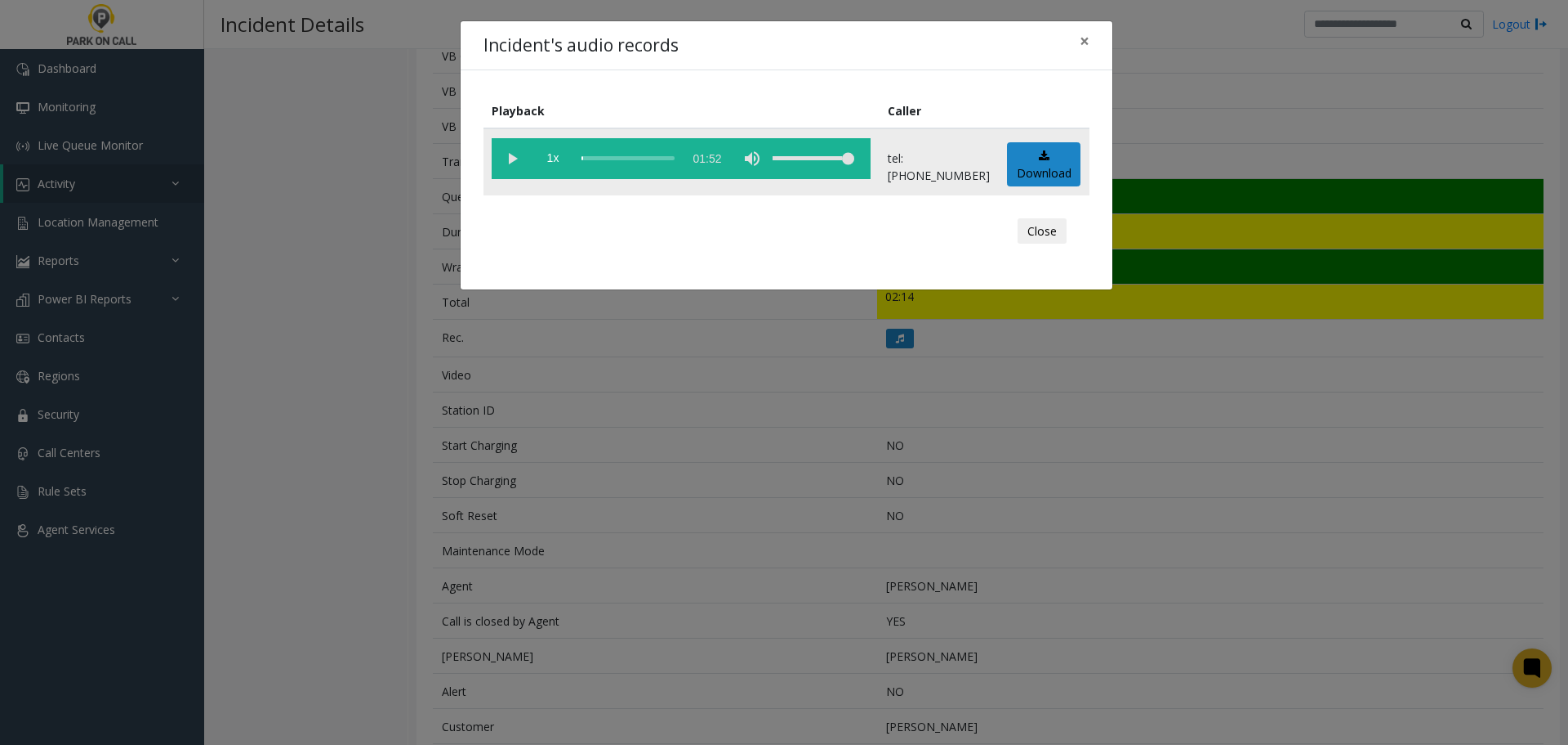
click at [512, 158] on vg-play-pause at bounding box center [512, 158] width 40 height 40
drag, startPoint x: 1032, startPoint y: 235, endPoint x: 1121, endPoint y: 150, distance: 123.1
click at [1032, 235] on button "Close" at bounding box center [1042, 231] width 49 height 27
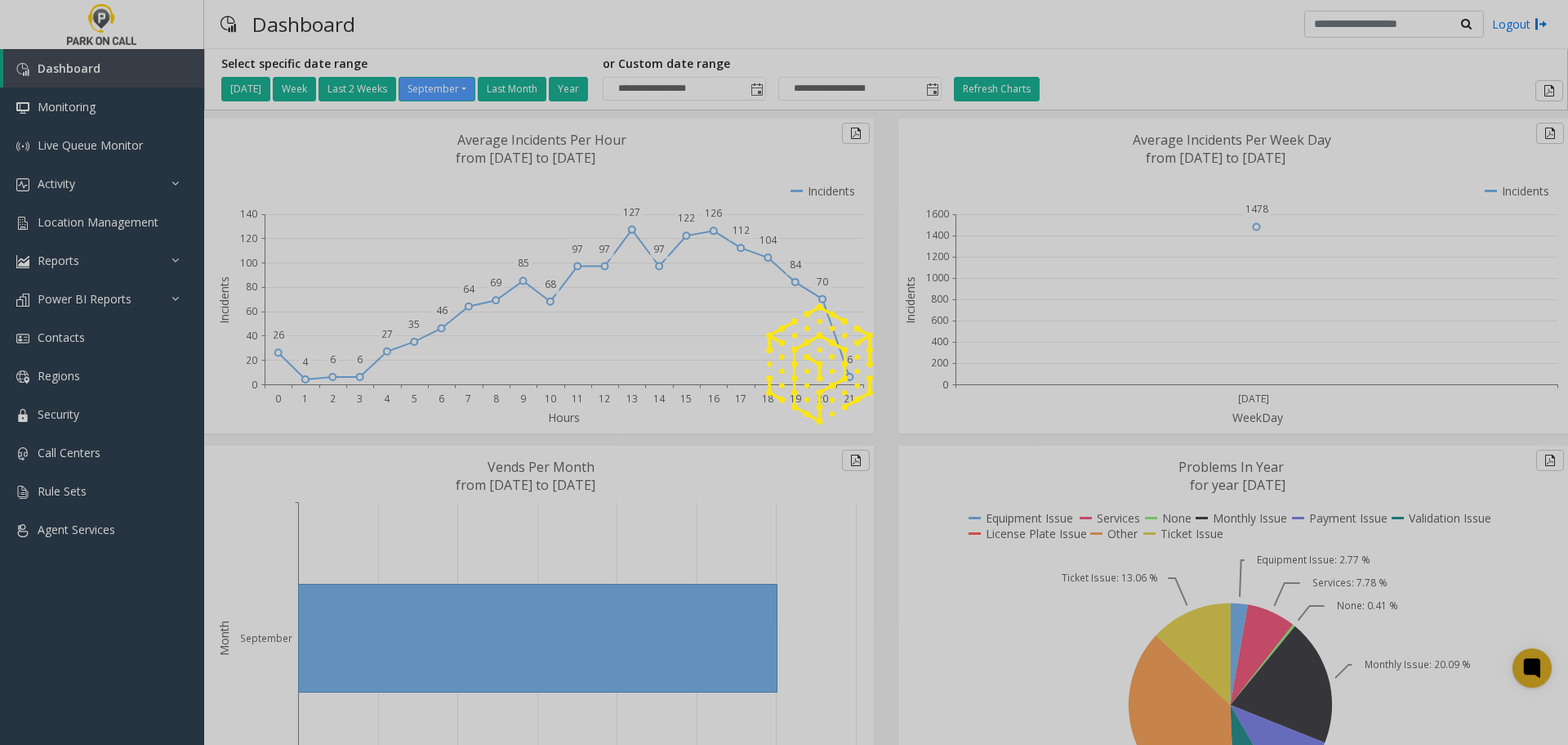
click at [88, 175] on div at bounding box center [784, 372] width 1568 height 745
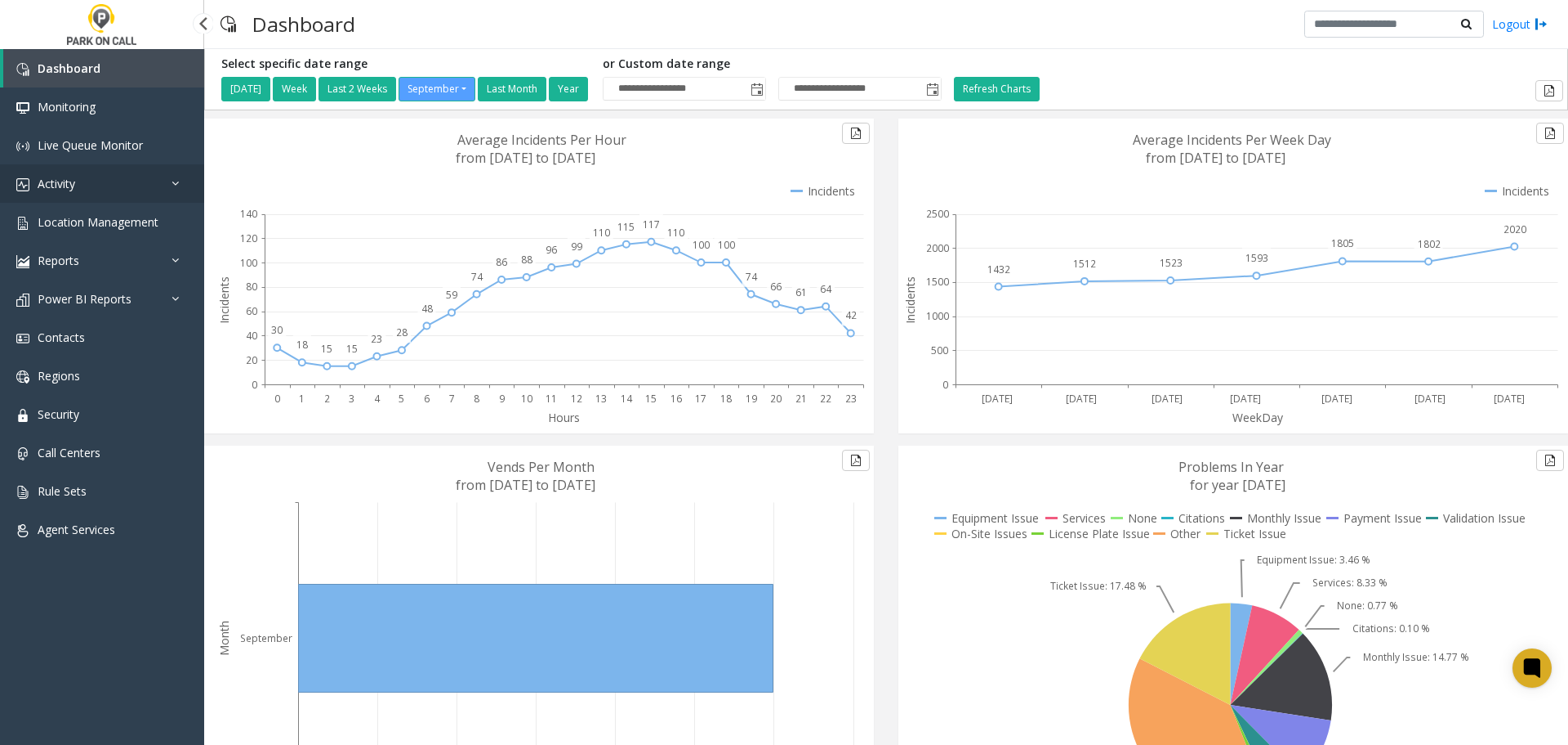
click at [57, 184] on span "Activity" at bounding box center [56, 184] width 37 height 16
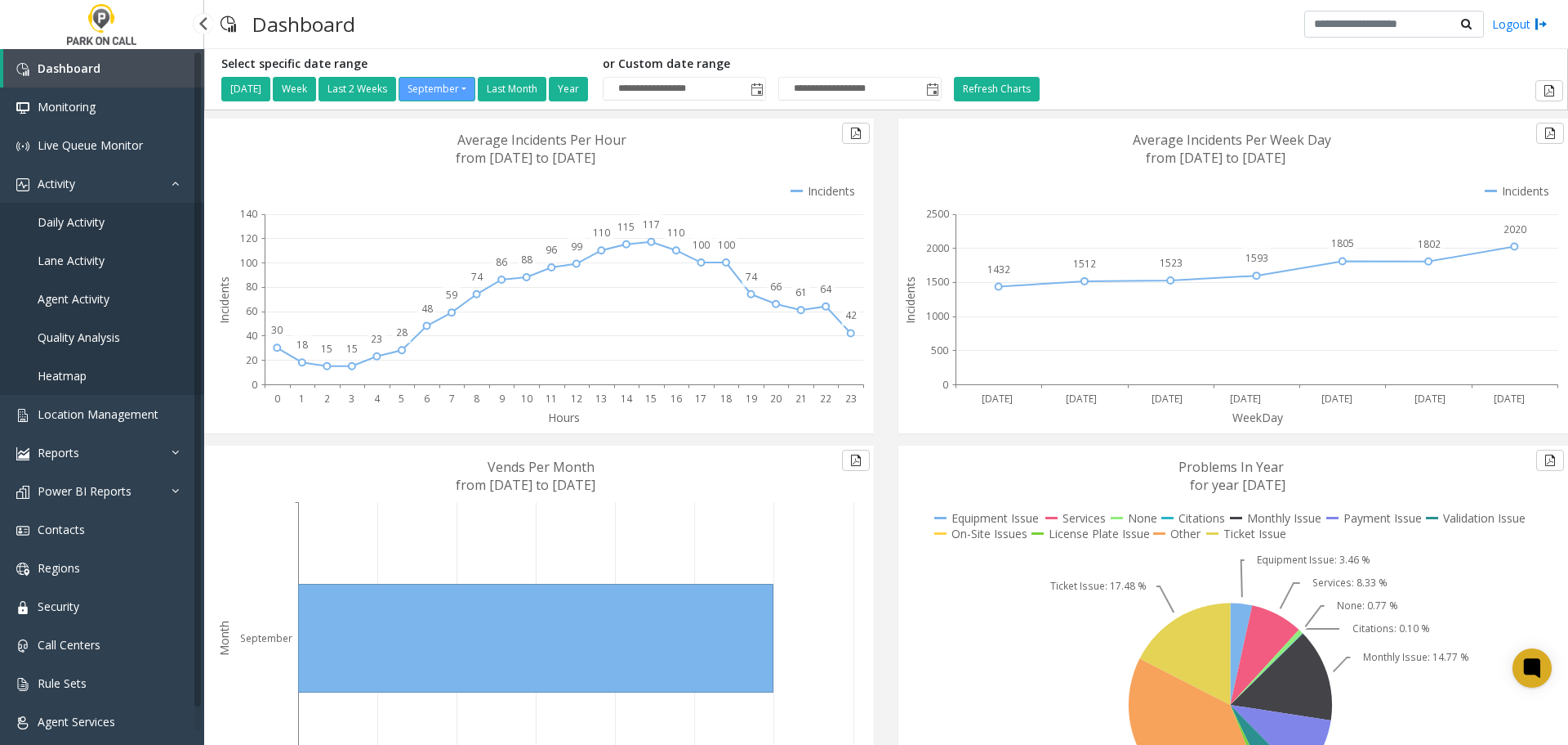
click at [96, 298] on span "Agent Activity" at bounding box center [73, 299] width 72 height 16
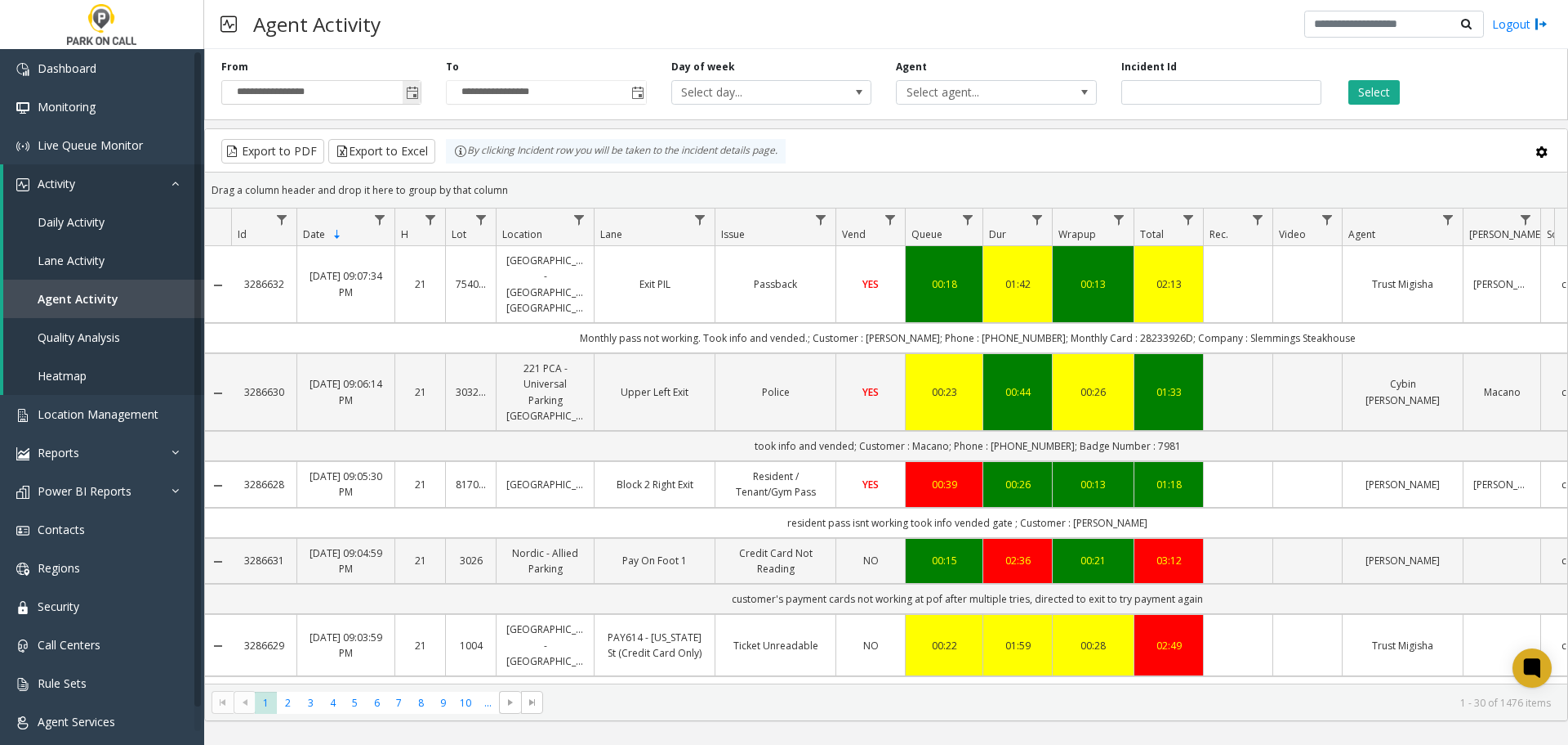
click at [416, 97] on span "Toggle popup" at bounding box center [412, 93] width 13 height 13
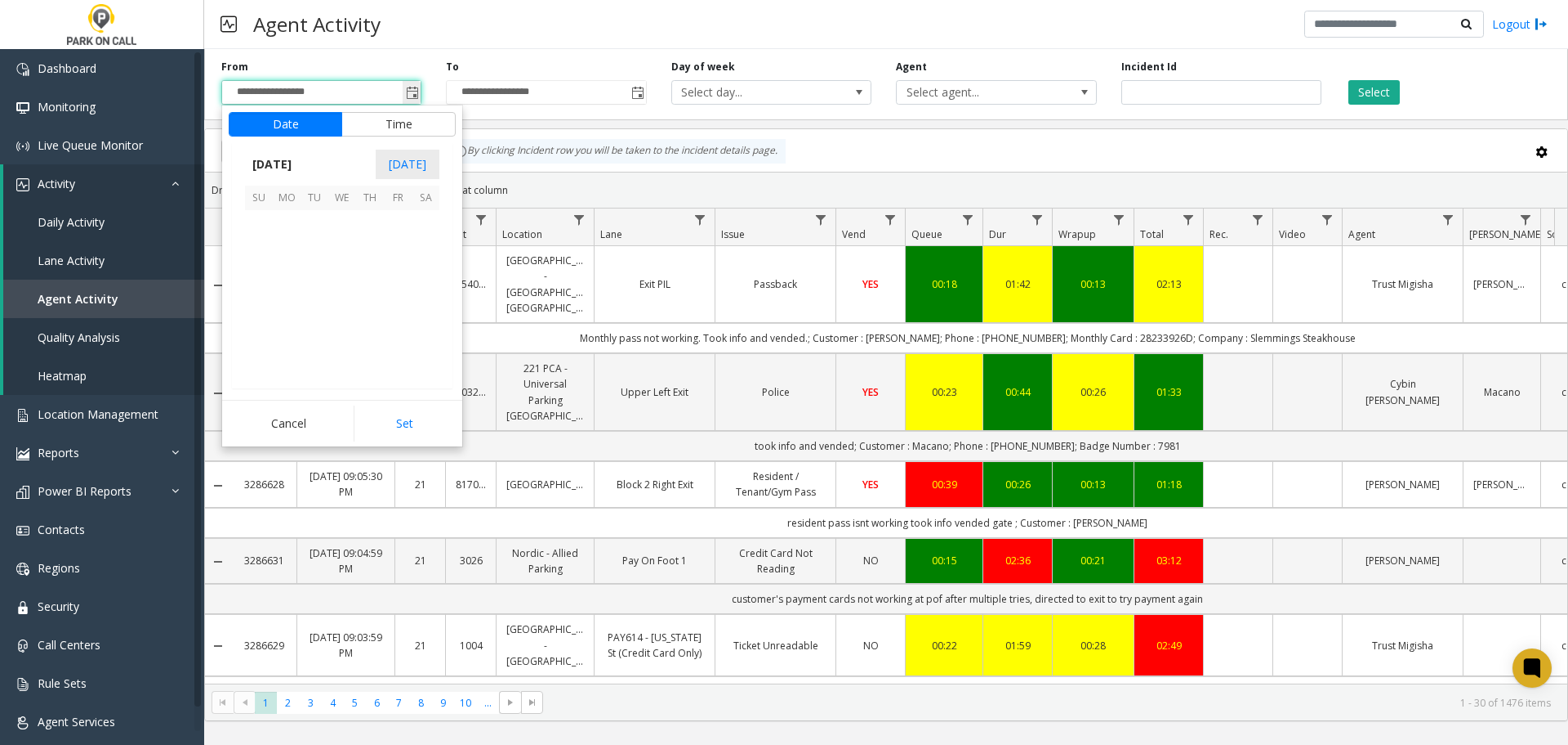
scroll to position [293353, 0]
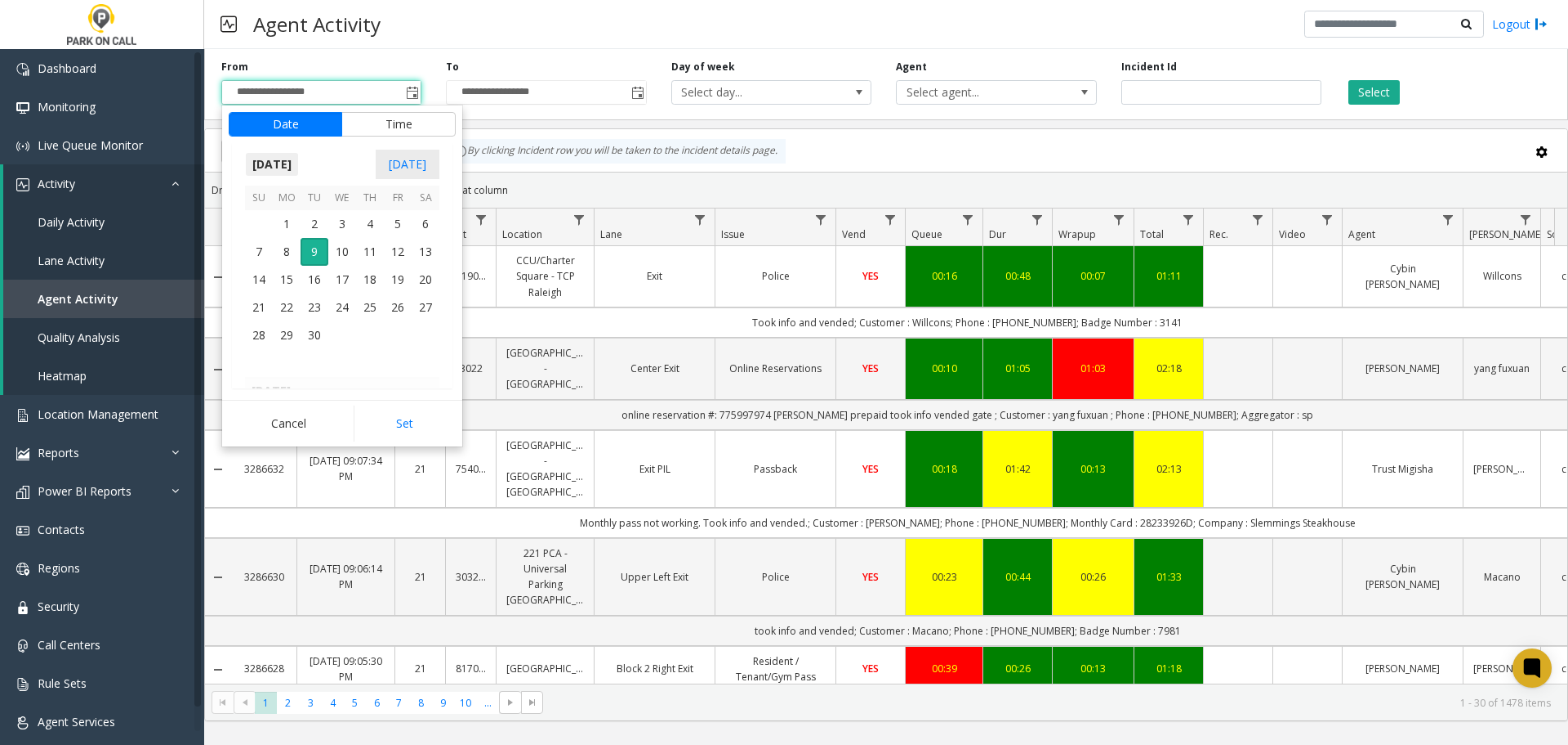
click at [299, 166] on span "September 2025" at bounding box center [271, 164] width 54 height 25
click at [390, 239] on span "Aug" at bounding box center [382, 239] width 39 height 39
click at [319, 250] on span "5" at bounding box center [315, 252] width 28 height 28
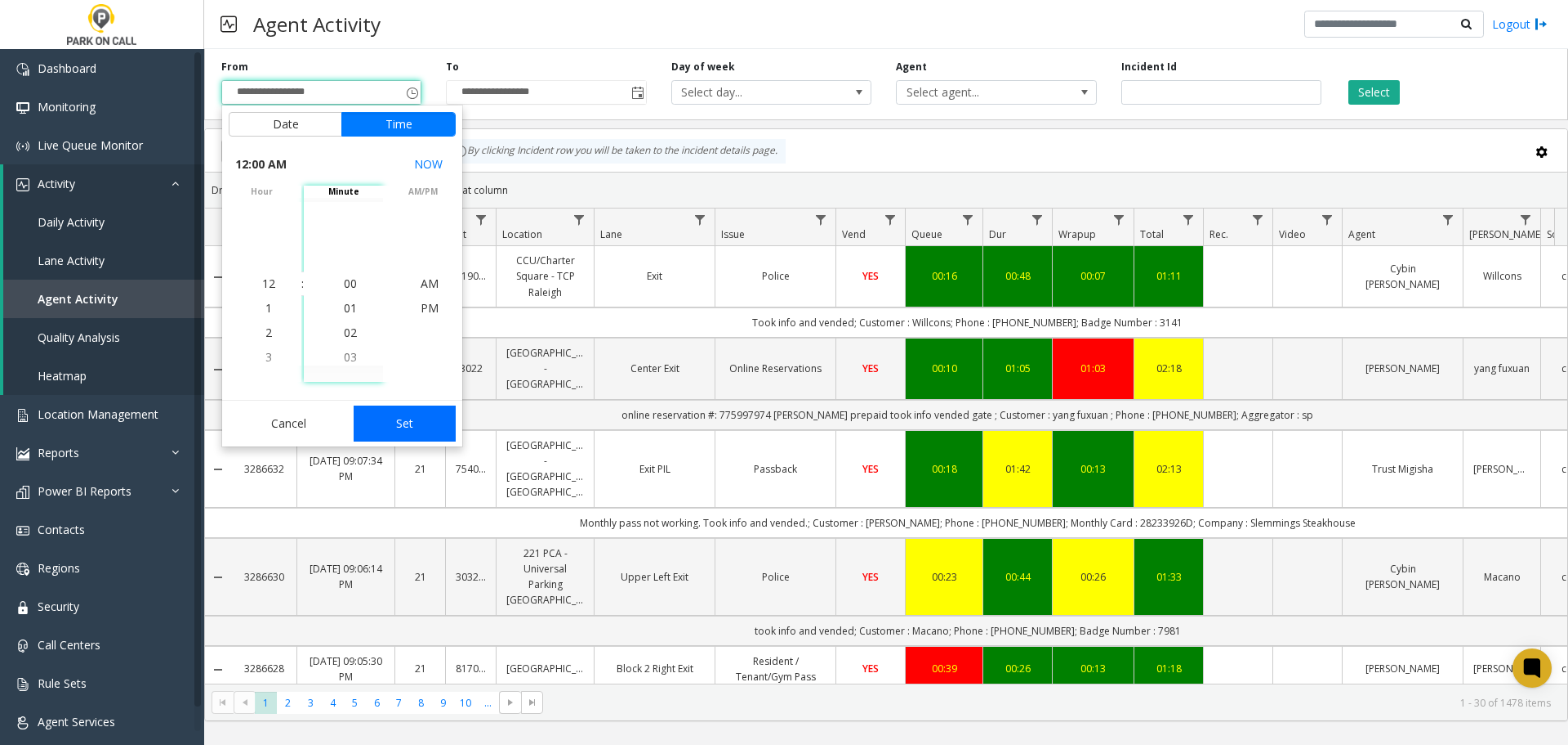
click at [394, 421] on button "Set" at bounding box center [405, 423] width 103 height 36
type input "**********"
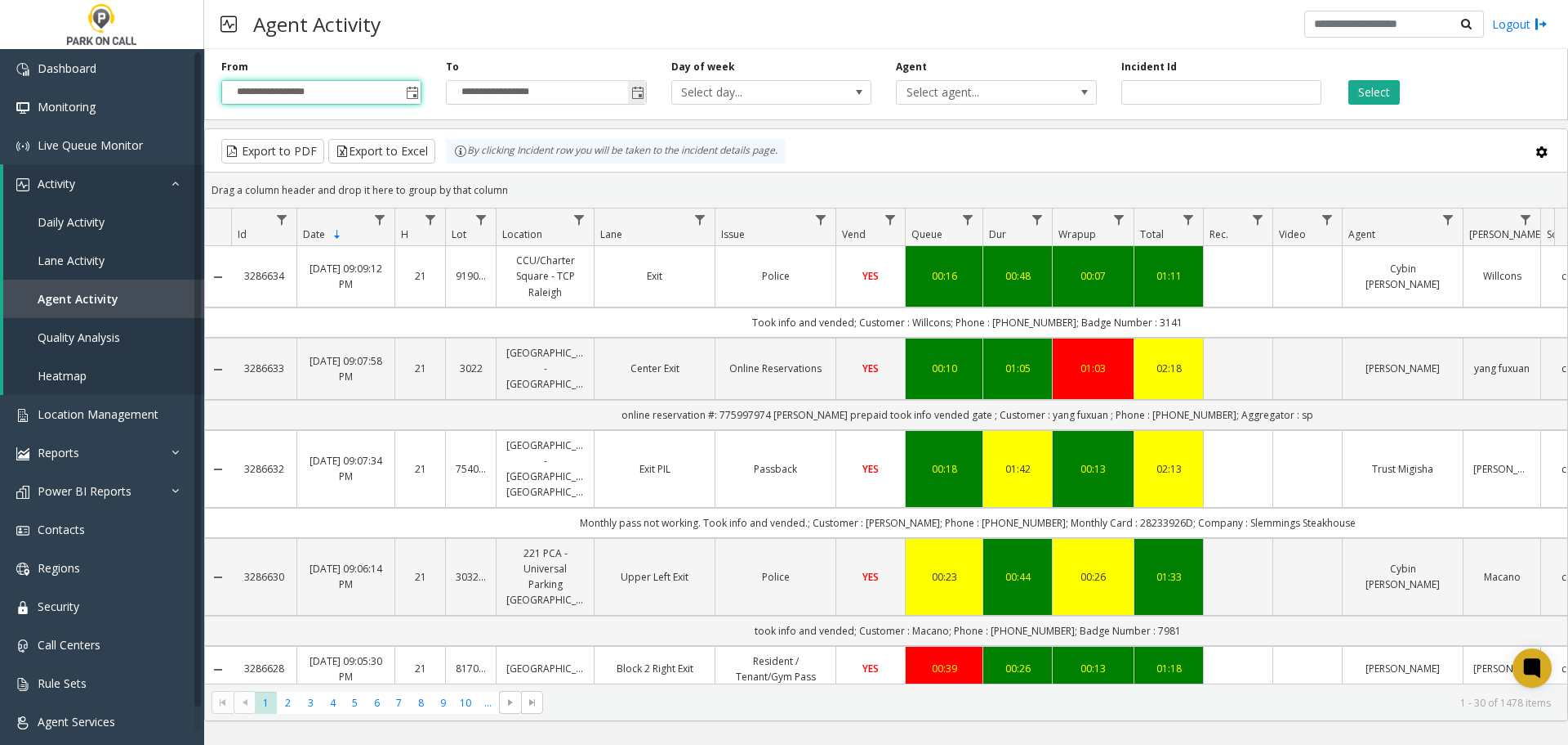
click at [636, 91] on span "Toggle popup" at bounding box center [637, 93] width 13 height 13
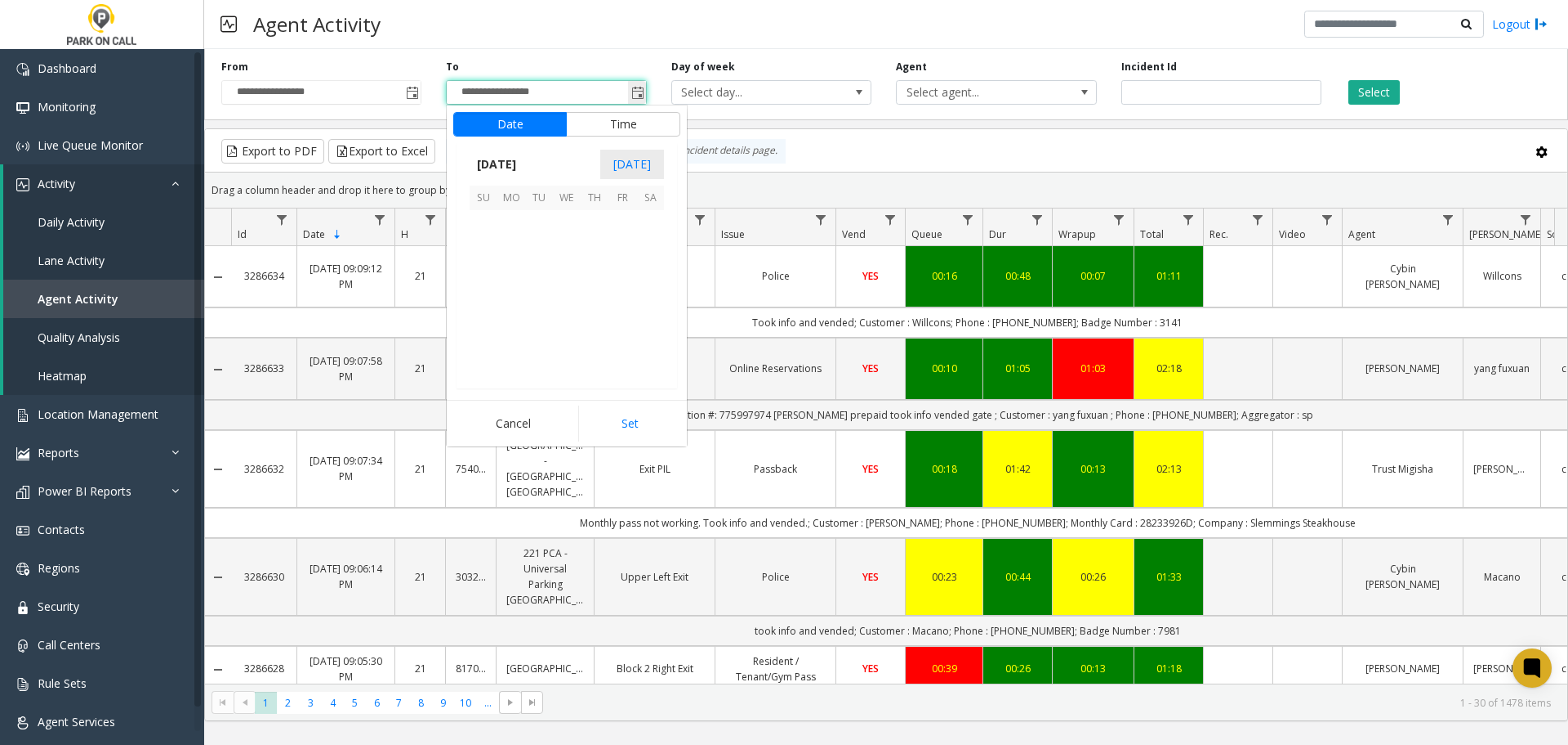
scroll to position [25, 0]
click at [535, 222] on span "2" at bounding box center [539, 224] width 28 height 28
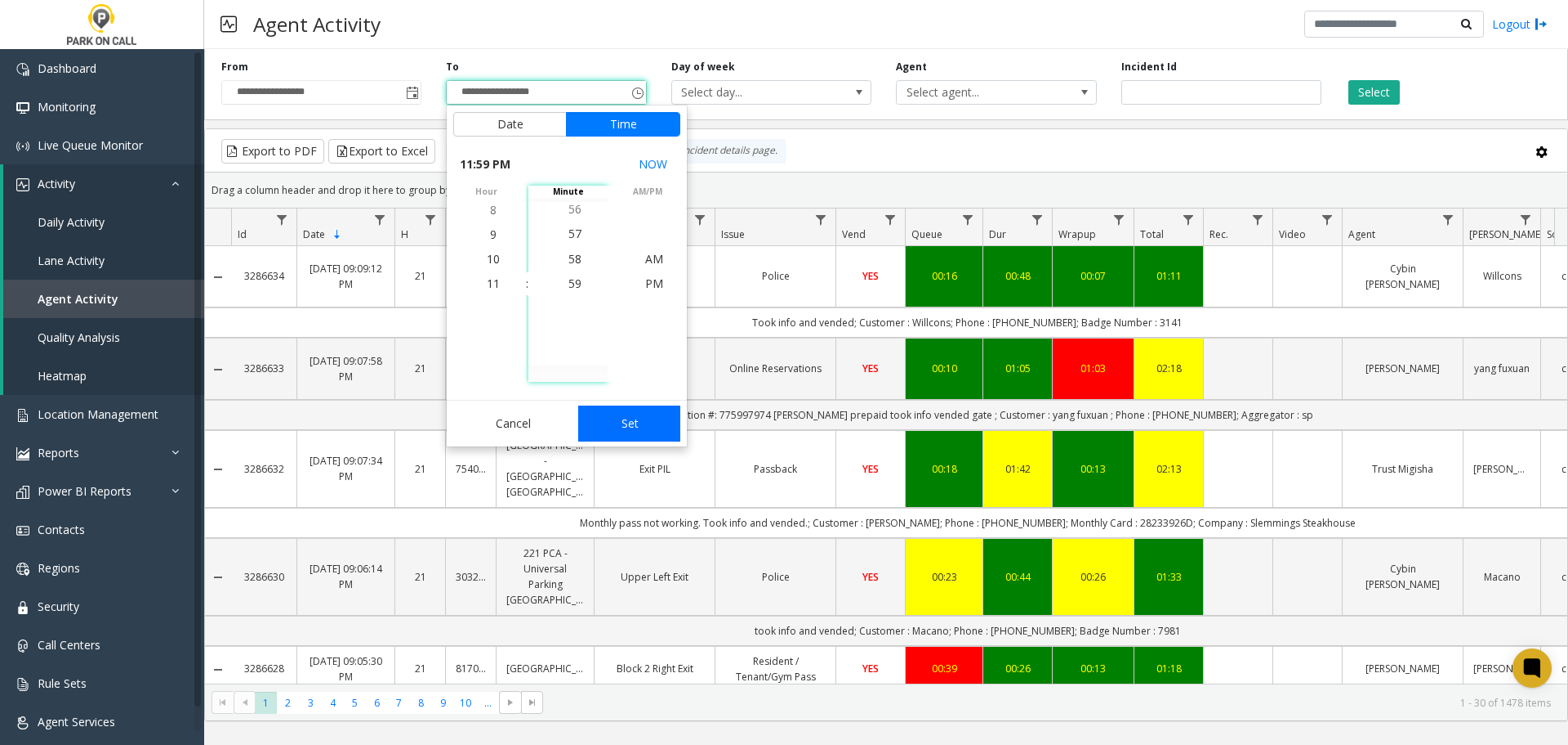
click at [613, 416] on button "Set" at bounding box center [629, 423] width 103 height 36
type input "**********"
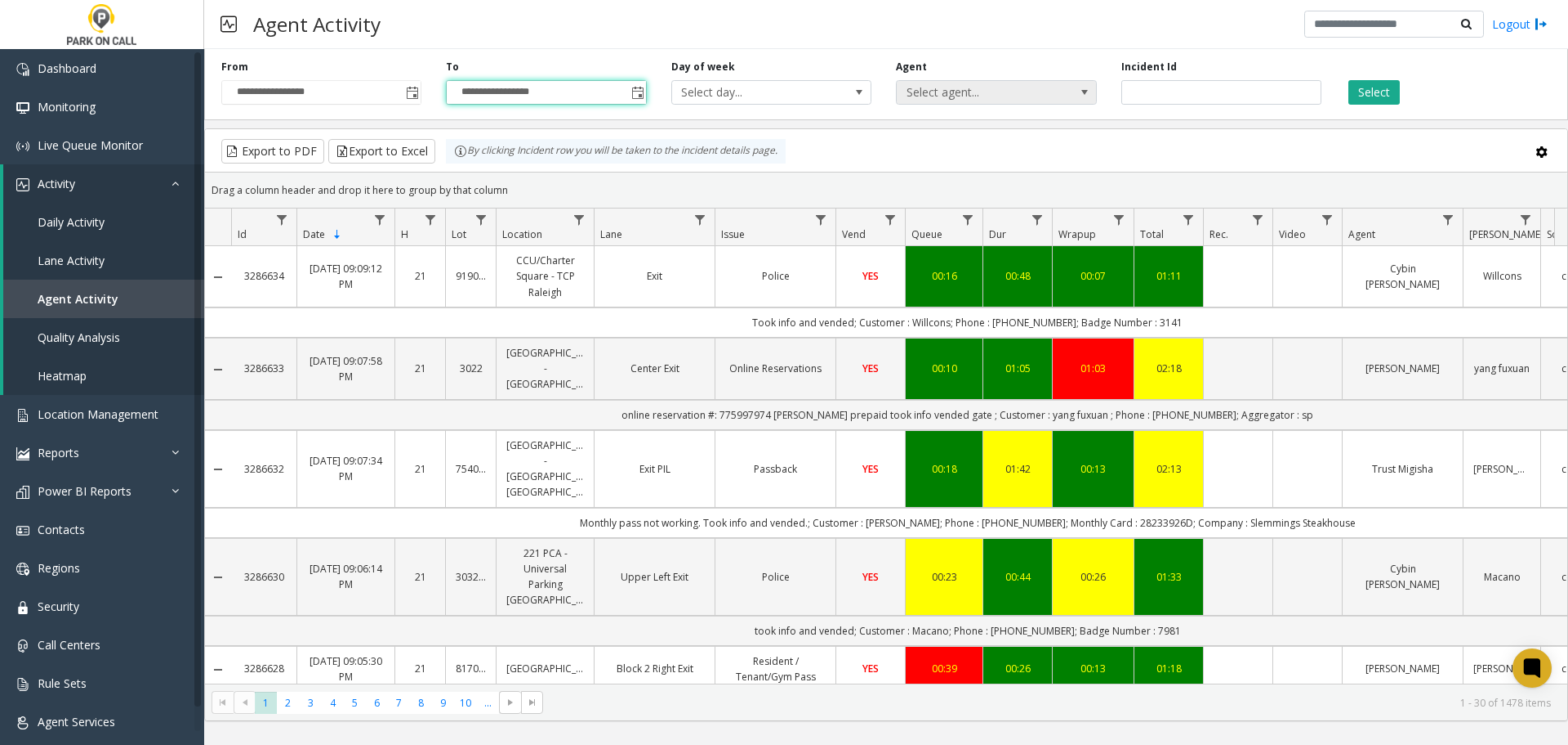
click at [1088, 88] on span at bounding box center [1084, 92] width 13 height 13
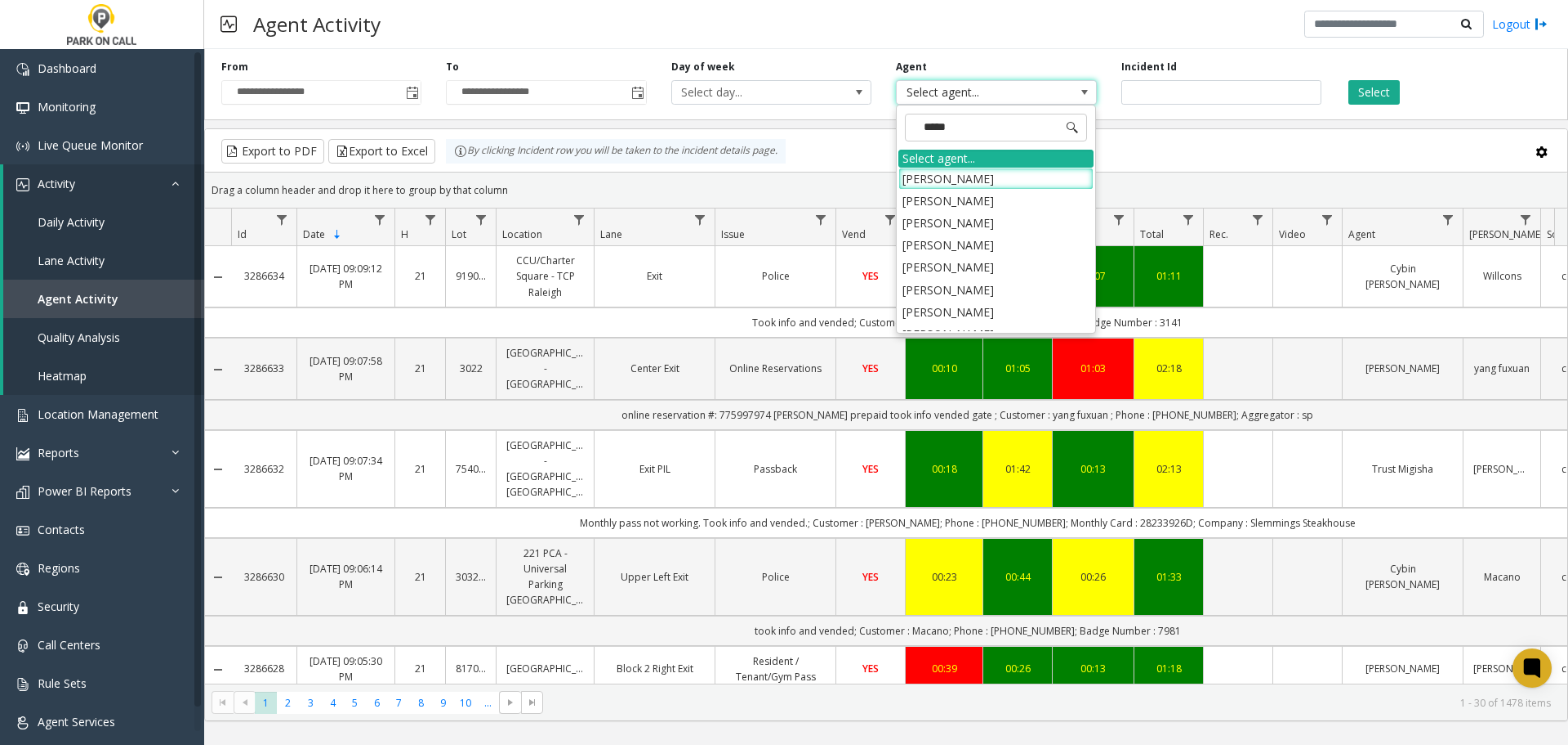
type input "******"
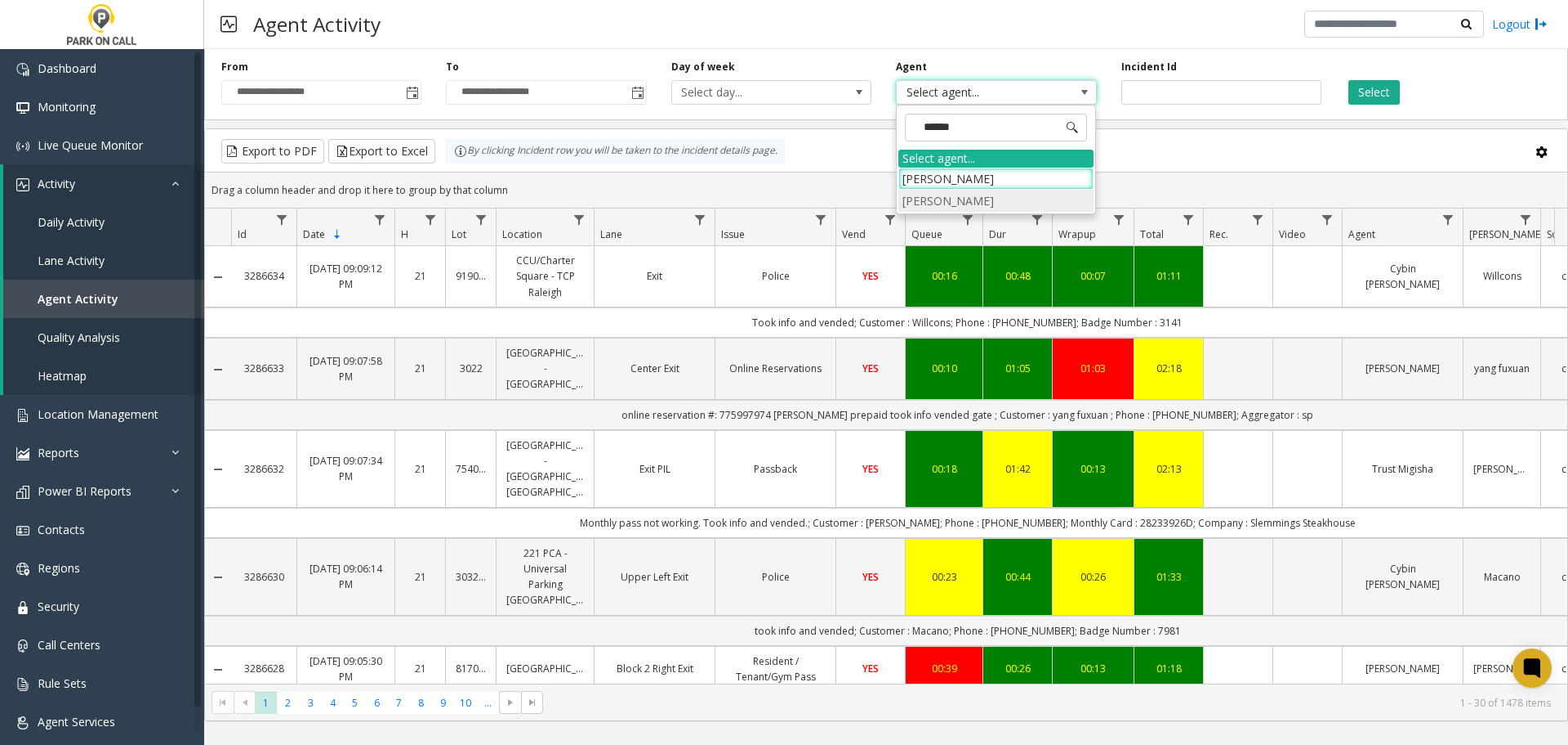
click at [1001, 200] on li "[PERSON_NAME]" at bounding box center [996, 200] width 195 height 22
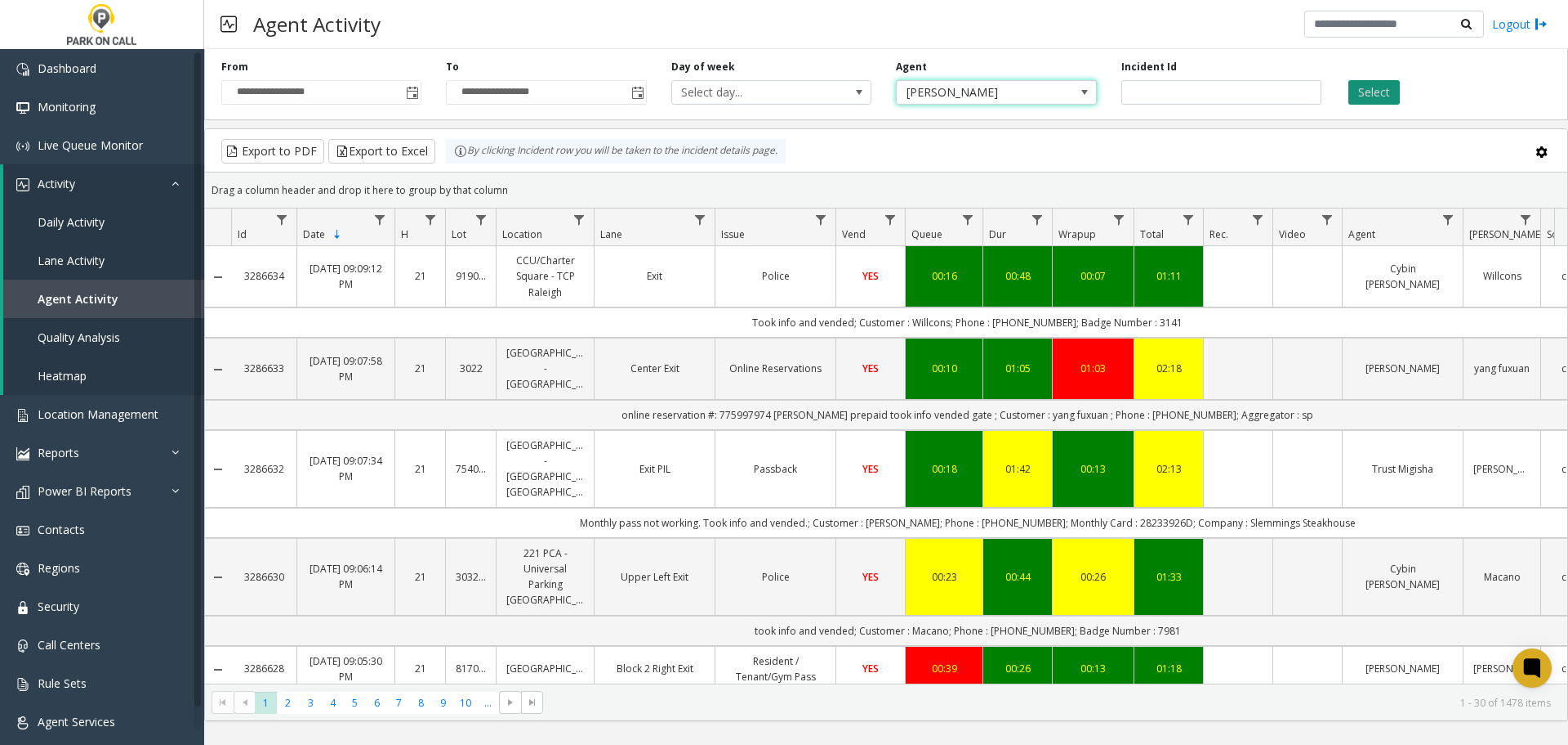
click at [1383, 89] on button "Select" at bounding box center [1375, 92] width 51 height 25
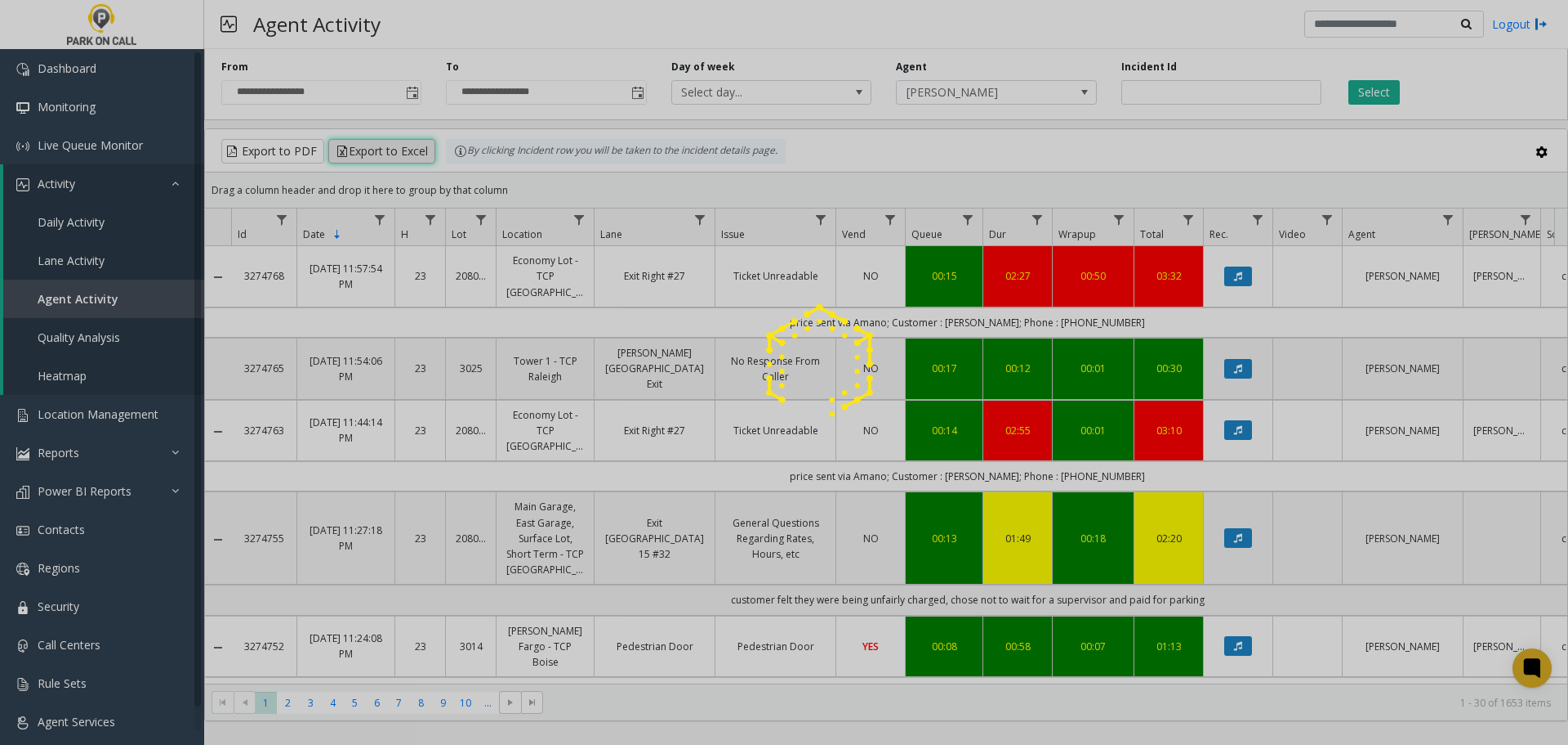
click at [373, 154] on app-root "**********" at bounding box center [784, 372] width 1568 height 745
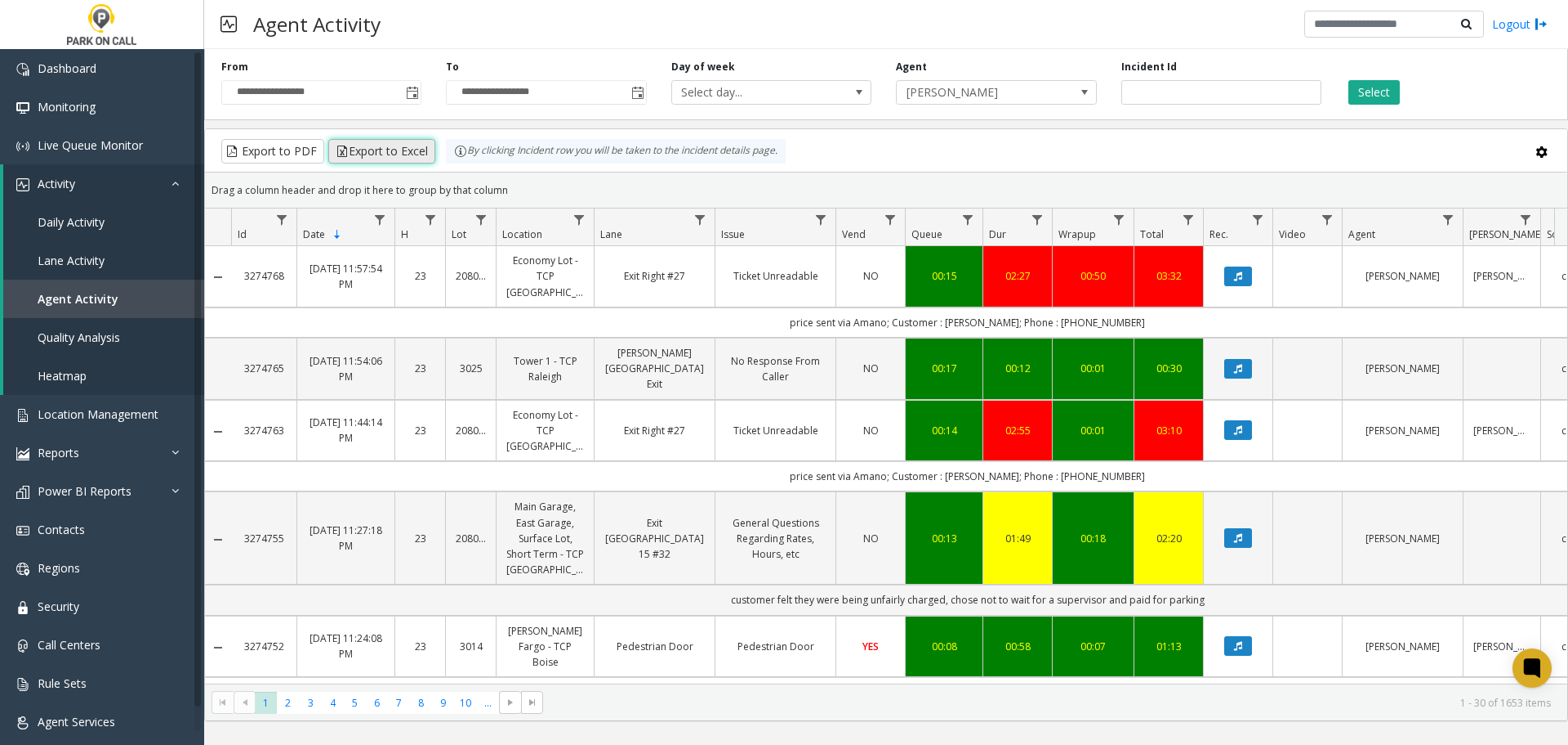
click at [371, 150] on button "Export to Excel" at bounding box center [382, 151] width 107 height 25
